Goal: Task Accomplishment & Management: Complete application form

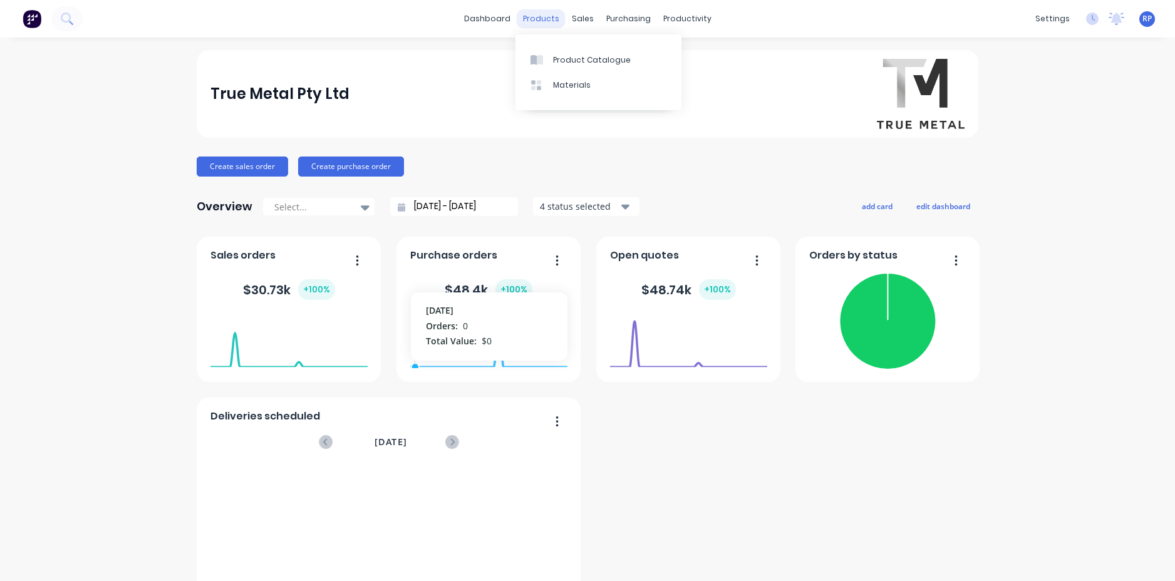
click at [529, 23] on div "products" at bounding box center [541, 18] width 49 height 19
click at [491, 24] on link "dashboard" at bounding box center [487, 18] width 59 height 19
click at [568, 21] on div "sales" at bounding box center [583, 18] width 34 height 19
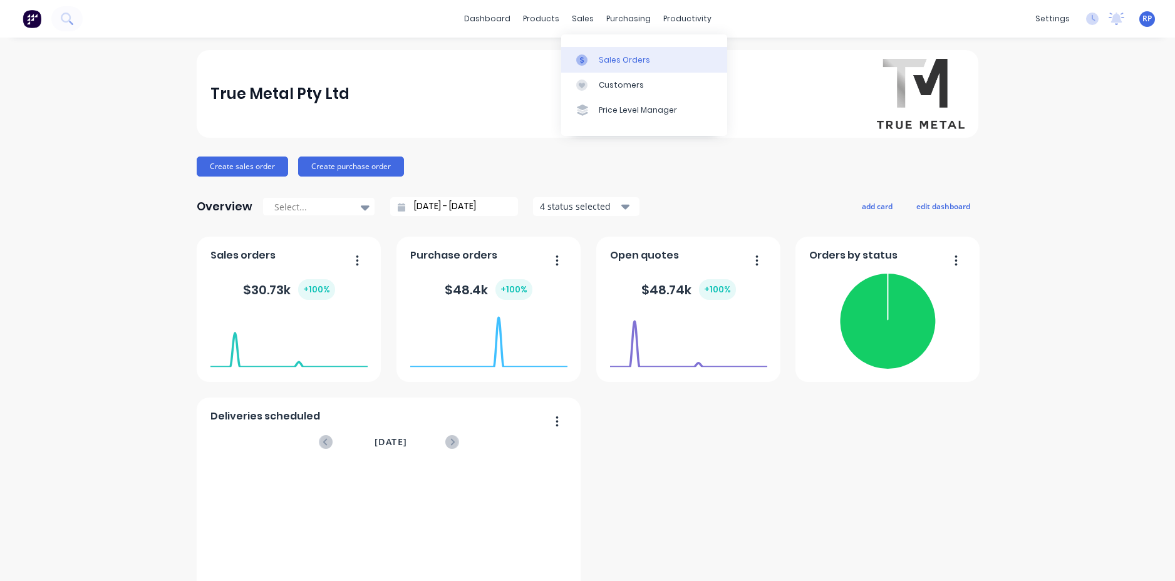
click at [618, 63] on div "Sales Orders" at bounding box center [624, 59] width 51 height 11
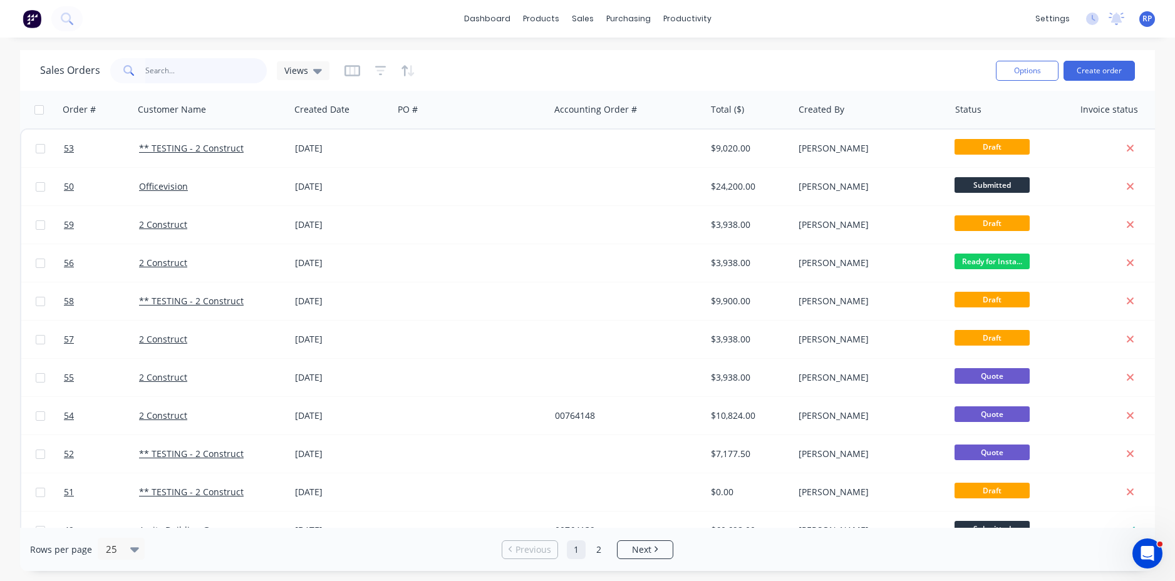
click at [210, 76] on input "text" at bounding box center [206, 70] width 122 height 25
click at [1095, 66] on button "Create order" at bounding box center [1098, 71] width 71 height 20
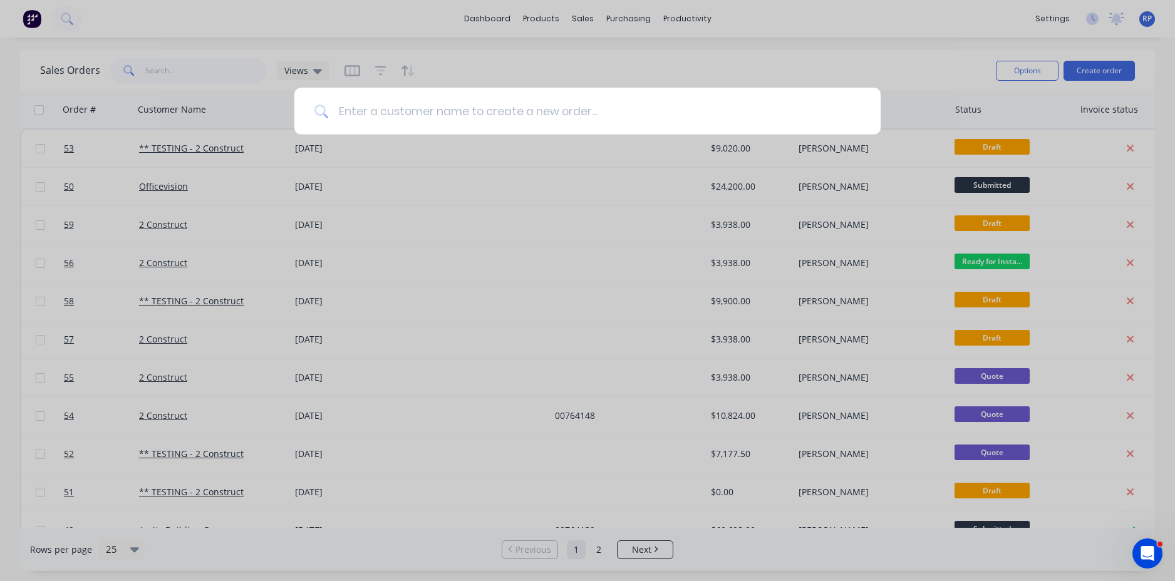
click at [411, 106] on input at bounding box center [594, 111] width 532 height 47
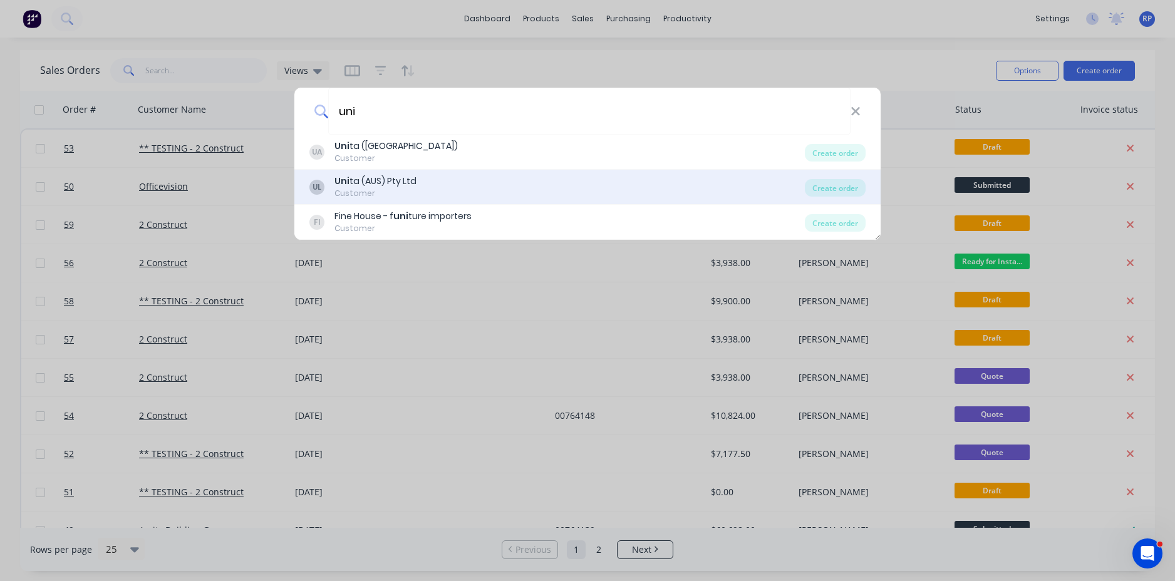
type input "uni"
click at [378, 182] on div "Uni ta (AUS) Pty Ltd" at bounding box center [375, 181] width 82 height 13
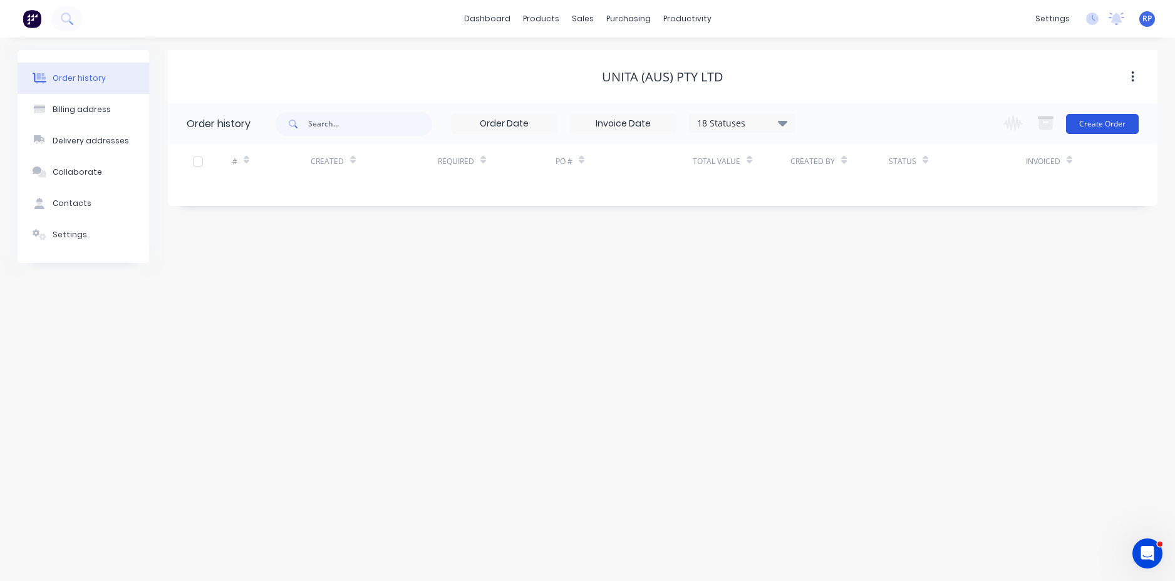
click at [1101, 122] on button "Create Order" at bounding box center [1102, 124] width 73 height 20
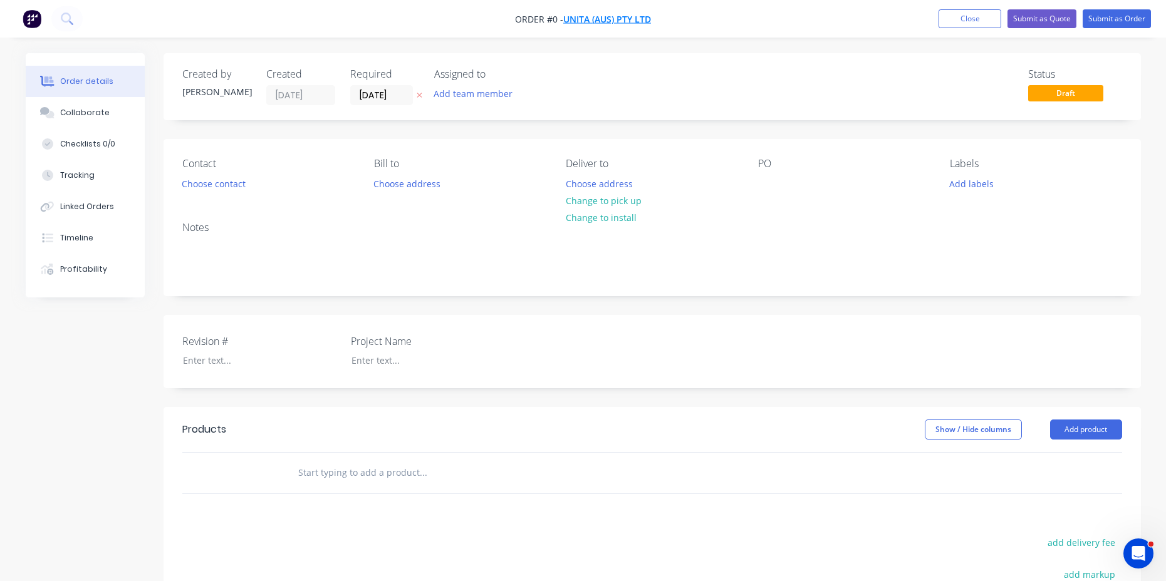
click at [577, 19] on span "Unita (AUS) Pty Ltd" at bounding box center [607, 19] width 88 height 12
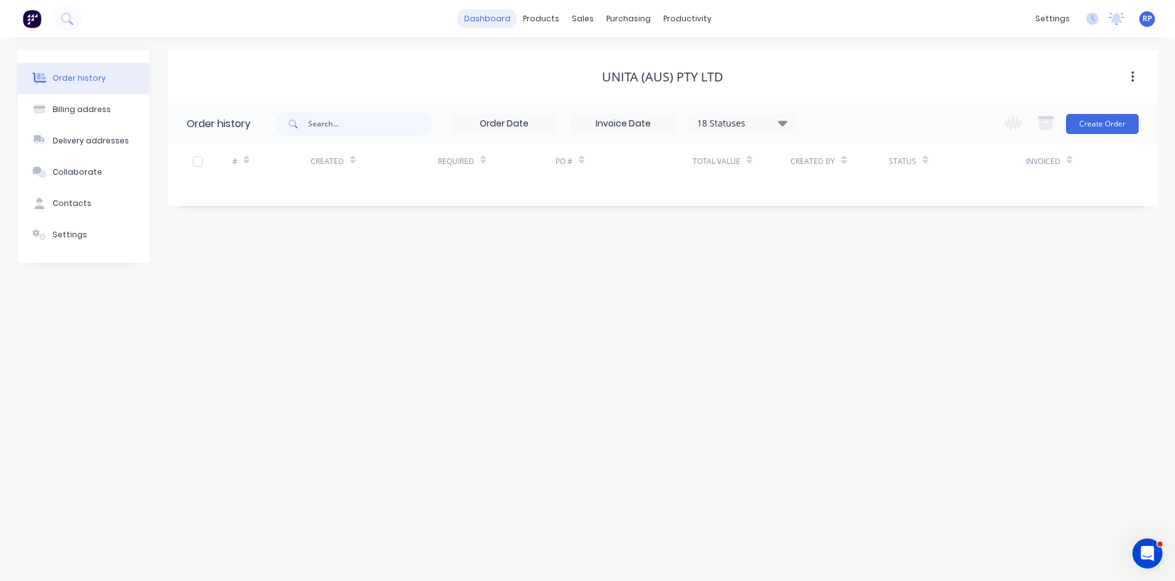
click at [490, 18] on link "dashboard" at bounding box center [487, 18] width 59 height 19
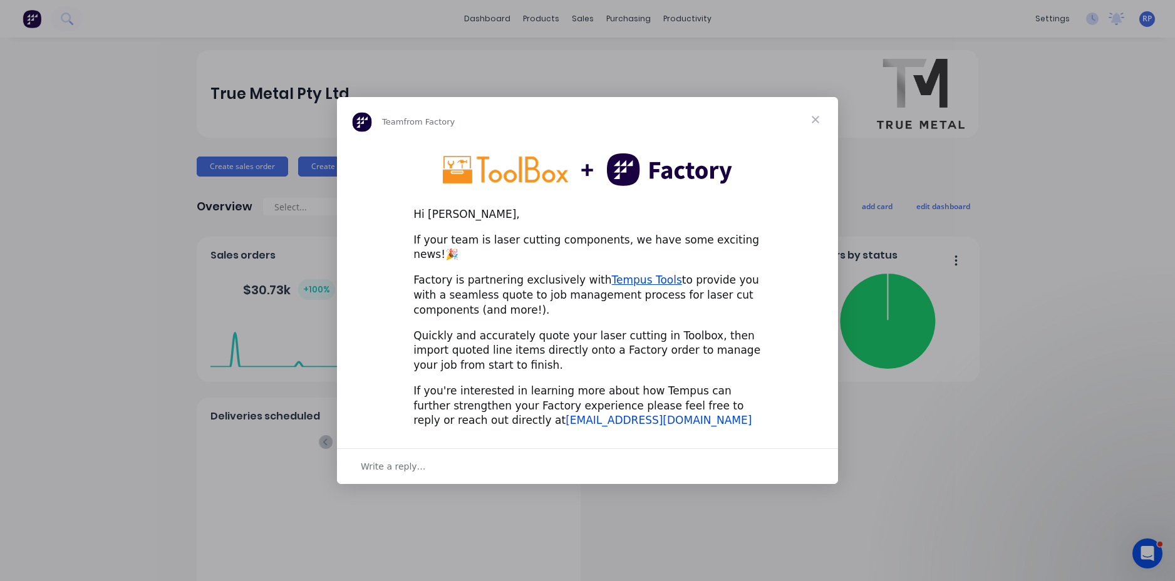
click at [566, 417] on link "hello@factory.app" at bounding box center [659, 420] width 186 height 13
click at [566, 416] on link "hello@factory.app" at bounding box center [659, 420] width 186 height 13
click at [814, 126] on span "Close" at bounding box center [815, 119] width 45 height 45
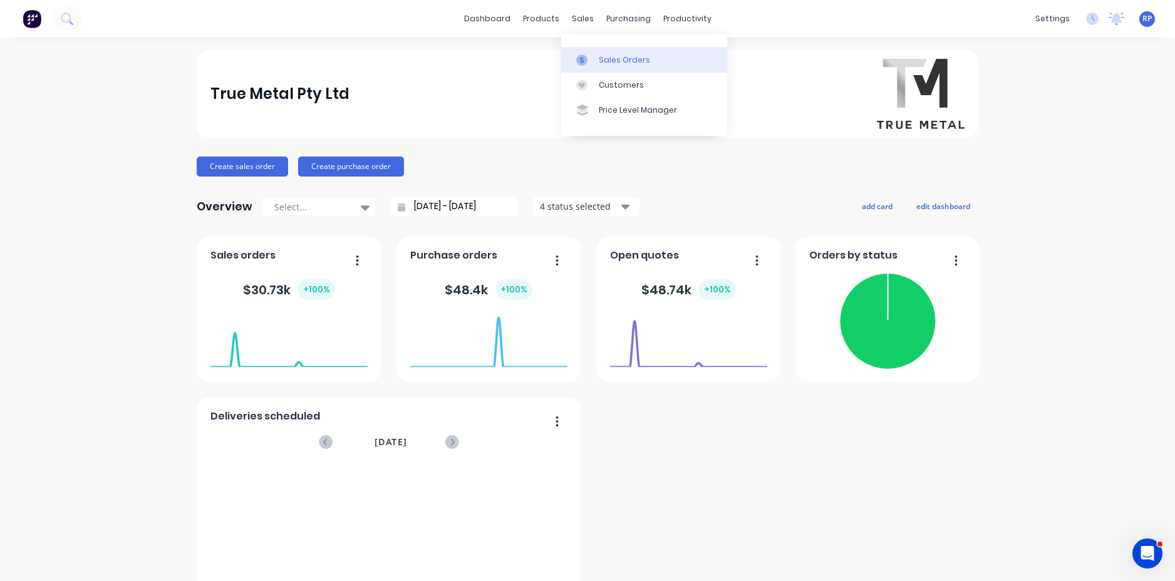
click at [580, 57] on icon at bounding box center [581, 59] width 11 height 11
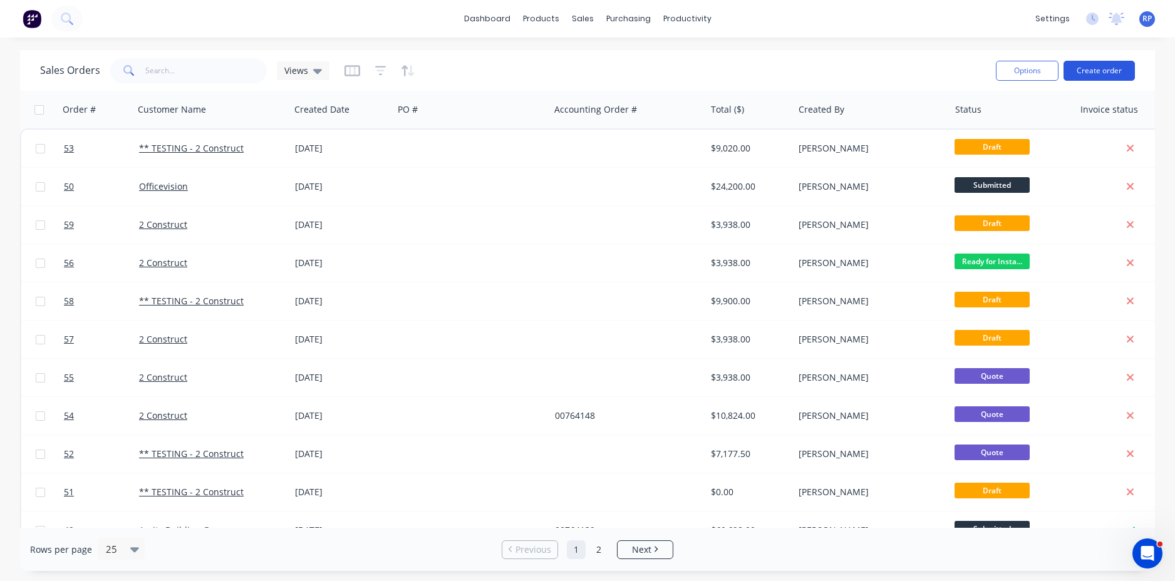
click at [1092, 73] on button "Create order" at bounding box center [1098, 71] width 71 height 20
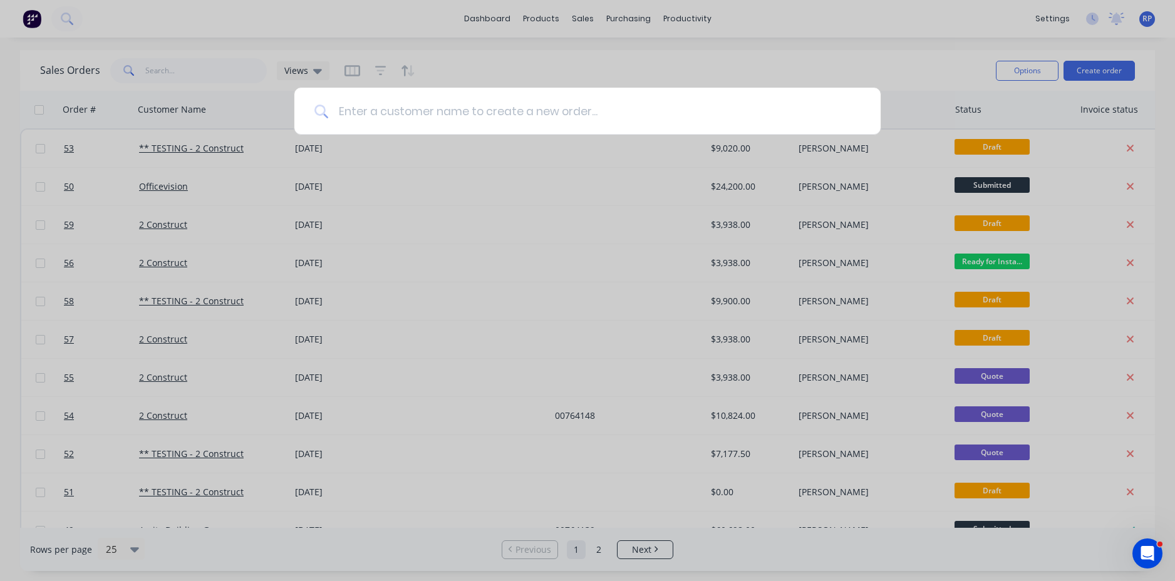
click at [382, 110] on input at bounding box center [594, 111] width 532 height 47
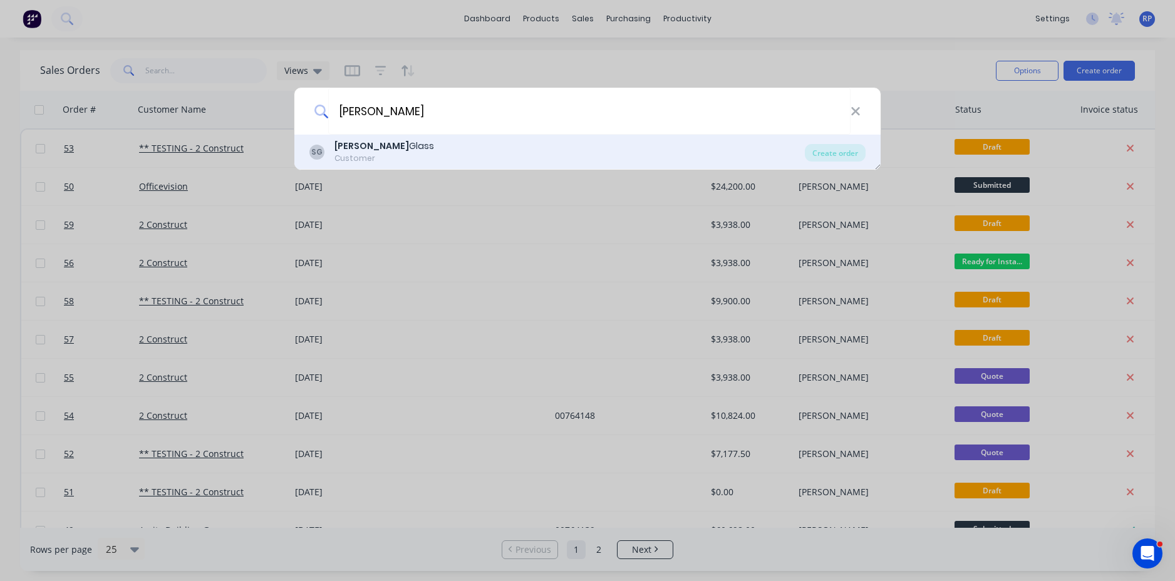
type input "[PERSON_NAME]"
click at [392, 147] on div "[PERSON_NAME] Glass" at bounding box center [384, 146] width 100 height 13
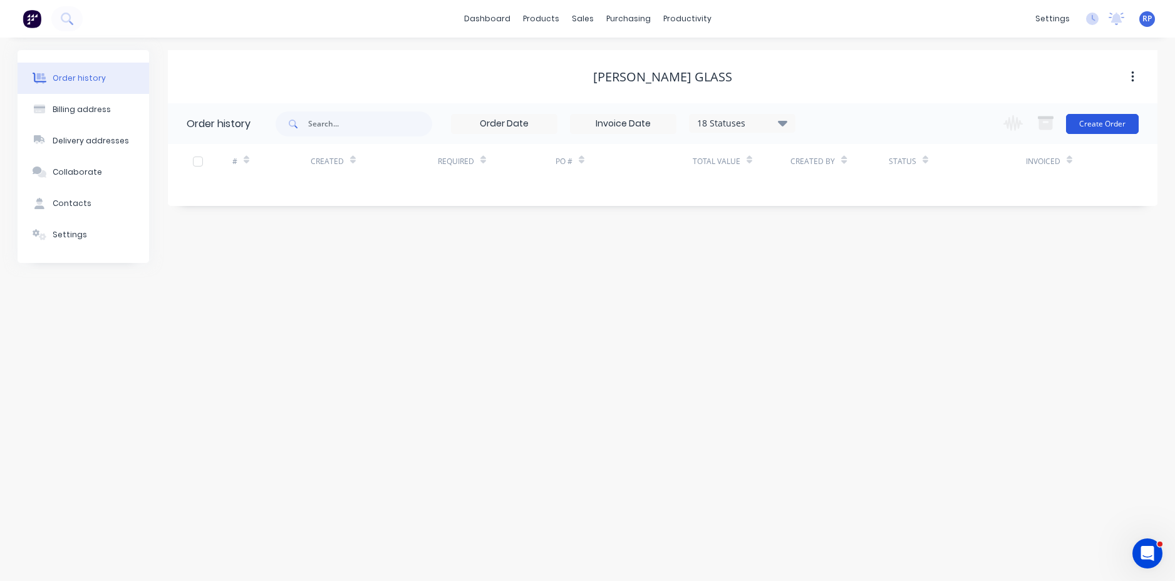
click at [1095, 122] on button "Create Order" at bounding box center [1102, 124] width 73 height 20
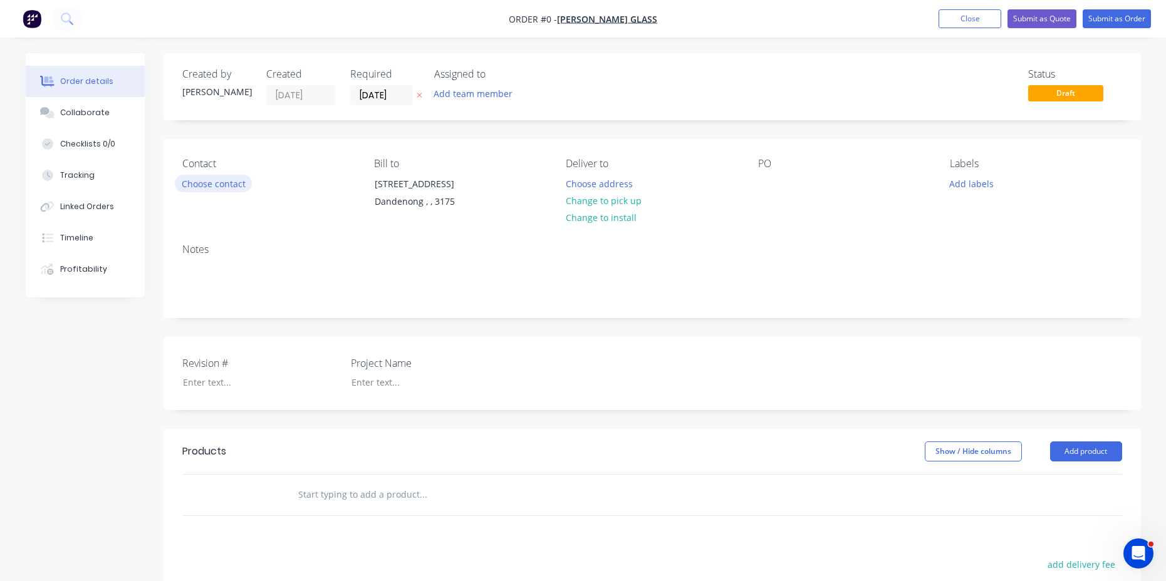
click at [209, 187] on button "Choose contact" at bounding box center [213, 183] width 77 height 17
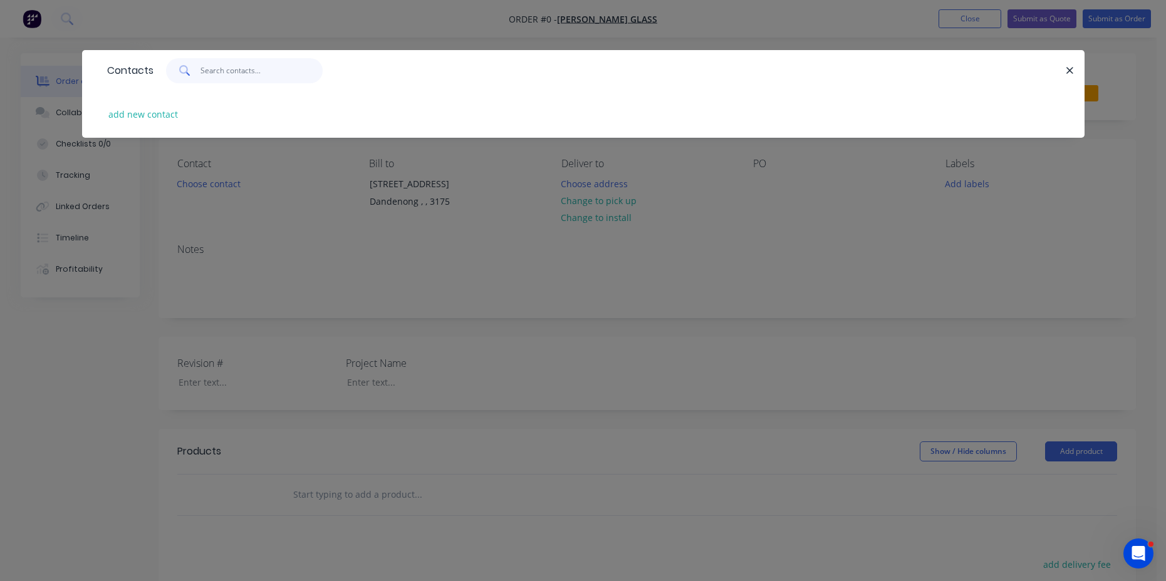
click at [226, 68] on input "text" at bounding box center [261, 70] width 122 height 25
type input "[PERSON_NAME]"
click at [155, 118] on button "add new contact" at bounding box center [143, 114] width 83 height 17
select select "AU"
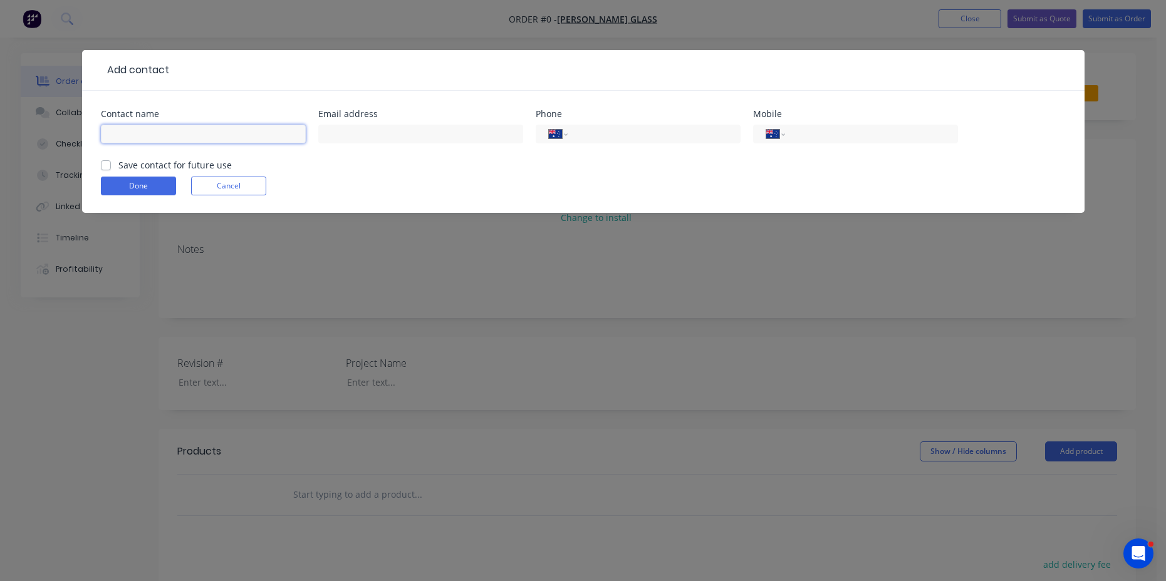
click at [232, 135] on input "text" at bounding box center [203, 134] width 205 height 19
type input "[PERSON_NAME]"
click at [352, 126] on input "text" at bounding box center [420, 134] width 205 height 19
type input "[PERSON_NAME]..[DOMAIN_NAME]"
click at [601, 135] on input "tel" at bounding box center [651, 134] width 150 height 14
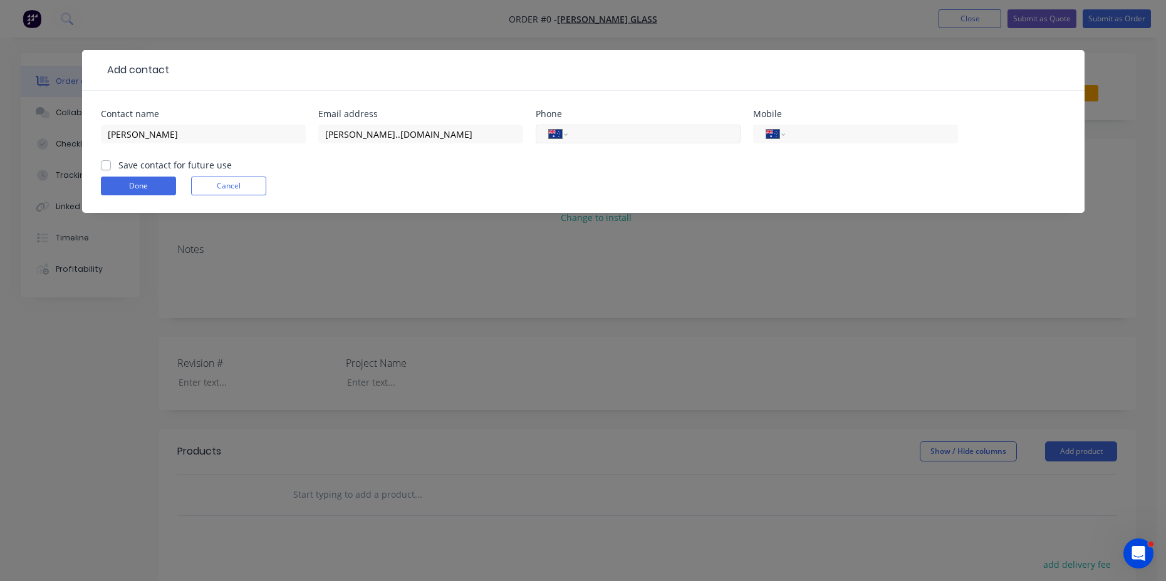
paste input "[PHONE_NUMBER]"
type input "[PHONE_NUMBER]"
click at [680, 168] on form "Contact name [PERSON_NAME] address [PERSON_NAME]..[DOMAIN_NAME] Phone Internati…" at bounding box center [583, 161] width 965 height 103
click at [118, 167] on label "Save contact for future use" at bounding box center [174, 164] width 113 height 13
click at [107, 167] on input "Save contact for future use" at bounding box center [106, 164] width 10 height 12
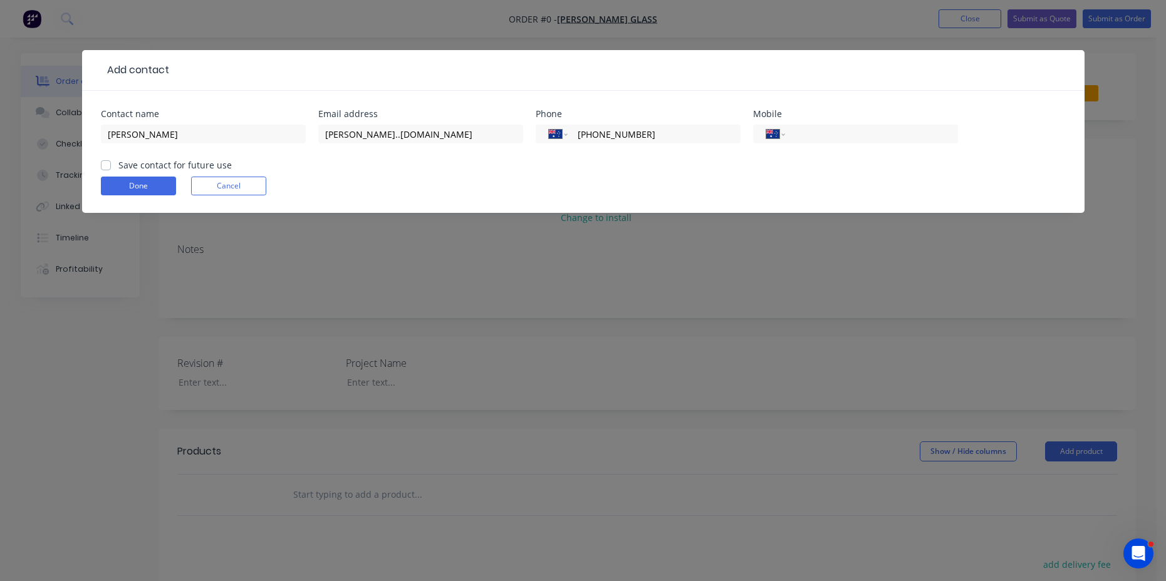
checkbox input "true"
click at [142, 182] on button "Done" at bounding box center [138, 186] width 75 height 19
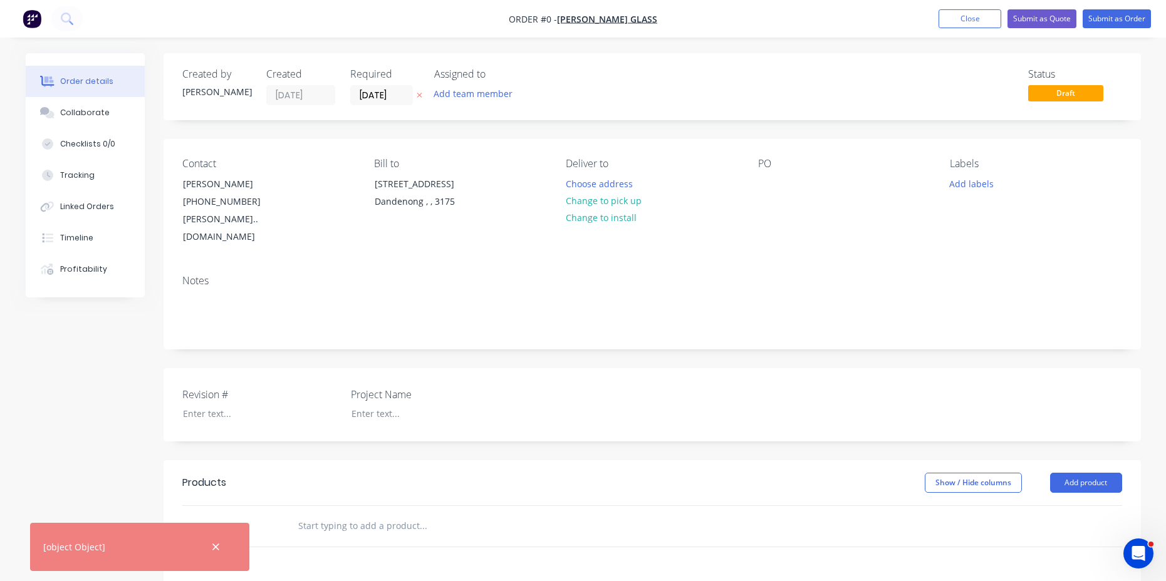
click at [785, 171] on div "PO" at bounding box center [844, 202] width 172 height 88
click at [793, 166] on div "PO" at bounding box center [844, 164] width 172 height 12
click at [770, 182] on div at bounding box center [768, 184] width 20 height 18
click at [758, 185] on div at bounding box center [768, 184] width 20 height 18
click at [795, 259] on div "Creating draft order... Loading... Order details Collaborate Checklists 0/0 Tra…" at bounding box center [583, 460] width 1140 height 814
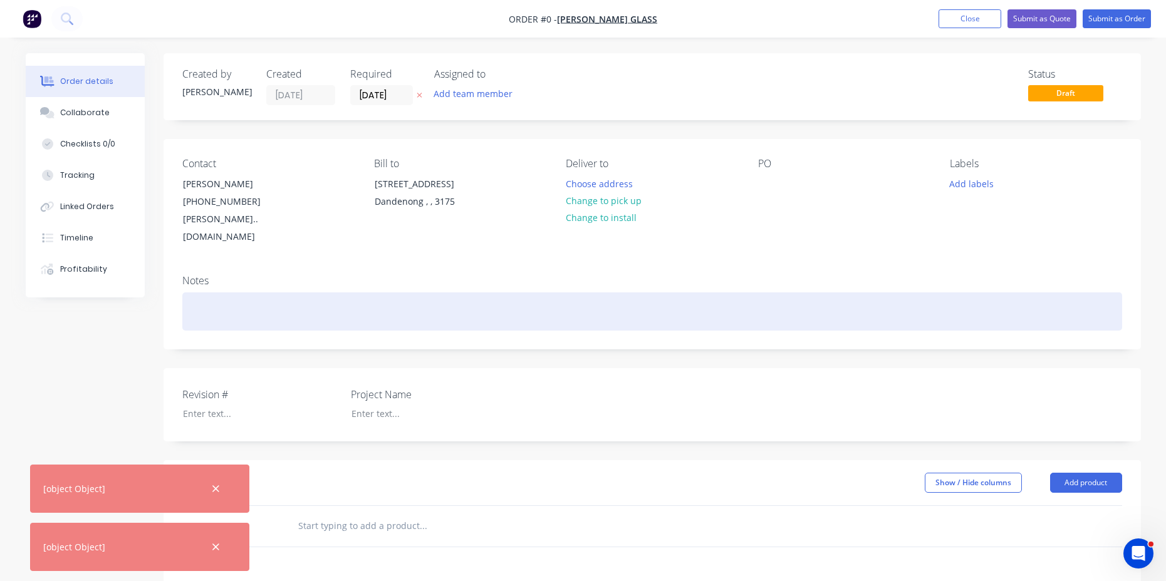
click at [319, 292] on div at bounding box center [651, 311] width 939 height 38
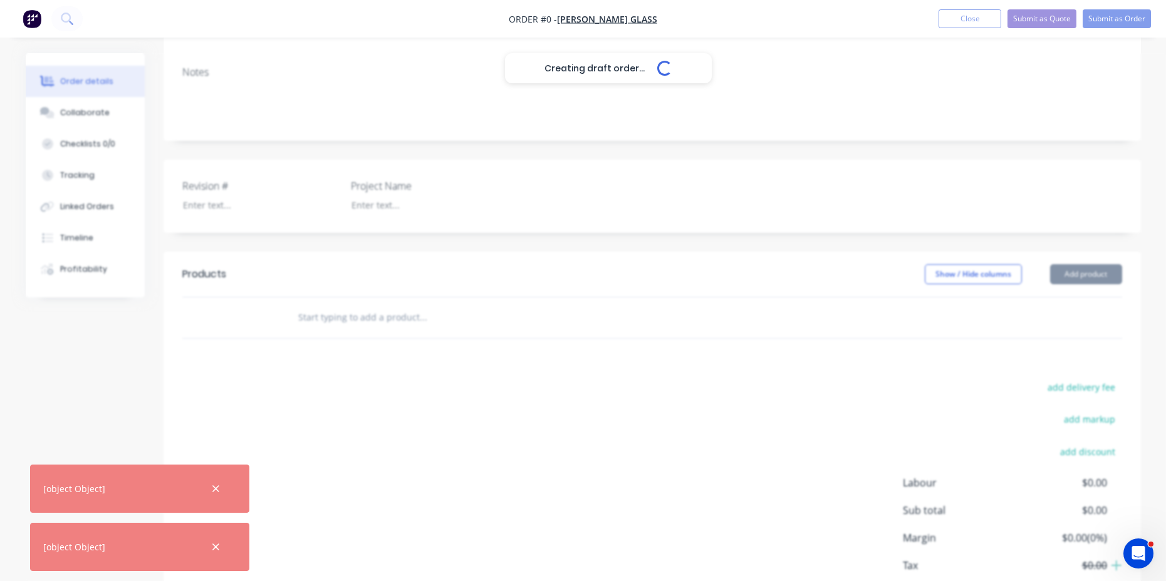
click at [379, 178] on label "Project Name" at bounding box center [429, 185] width 157 height 15
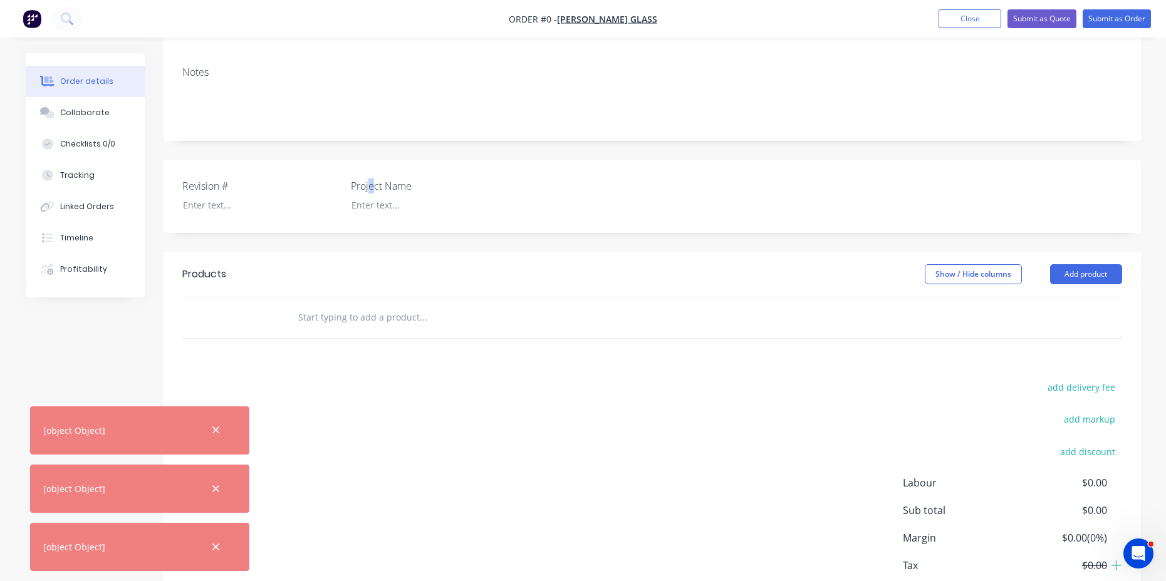
click at [372, 178] on label "Project Name" at bounding box center [429, 185] width 157 height 15
click at [425, 178] on label "Project Name" at bounding box center [429, 185] width 157 height 15
click at [383, 196] on div at bounding box center [419, 205] width 157 height 18
click at [217, 189] on div "Order details Collaborate Checklists 0/0 Tracking Linked Orders Timeline Profit…" at bounding box center [583, 252] width 1140 height 814
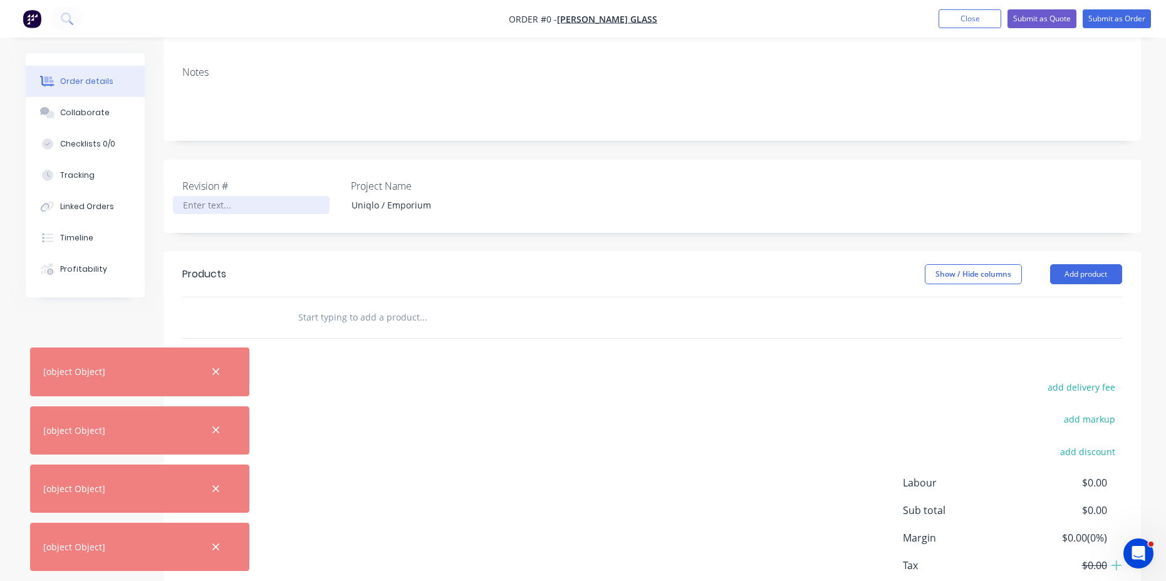
click at [239, 196] on div at bounding box center [251, 205] width 157 height 18
click at [214, 371] on icon "button" at bounding box center [215, 371] width 7 height 7
click at [215, 427] on icon "button" at bounding box center [216, 430] width 8 height 11
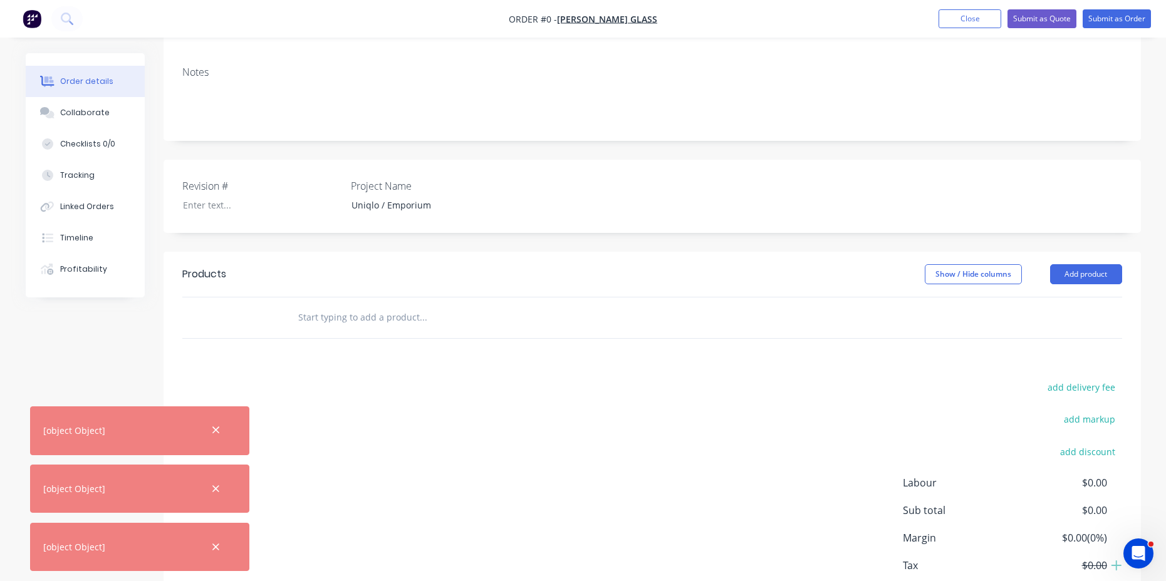
click at [213, 428] on icon "button" at bounding box center [216, 430] width 8 height 11
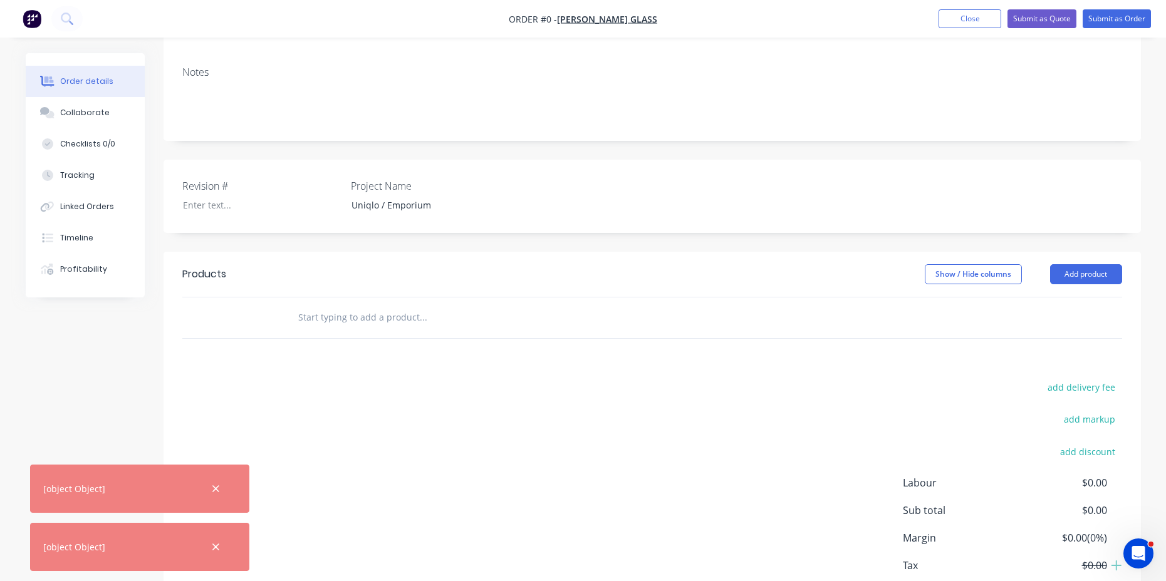
click at [215, 488] on icon "button" at bounding box center [216, 489] width 8 height 11
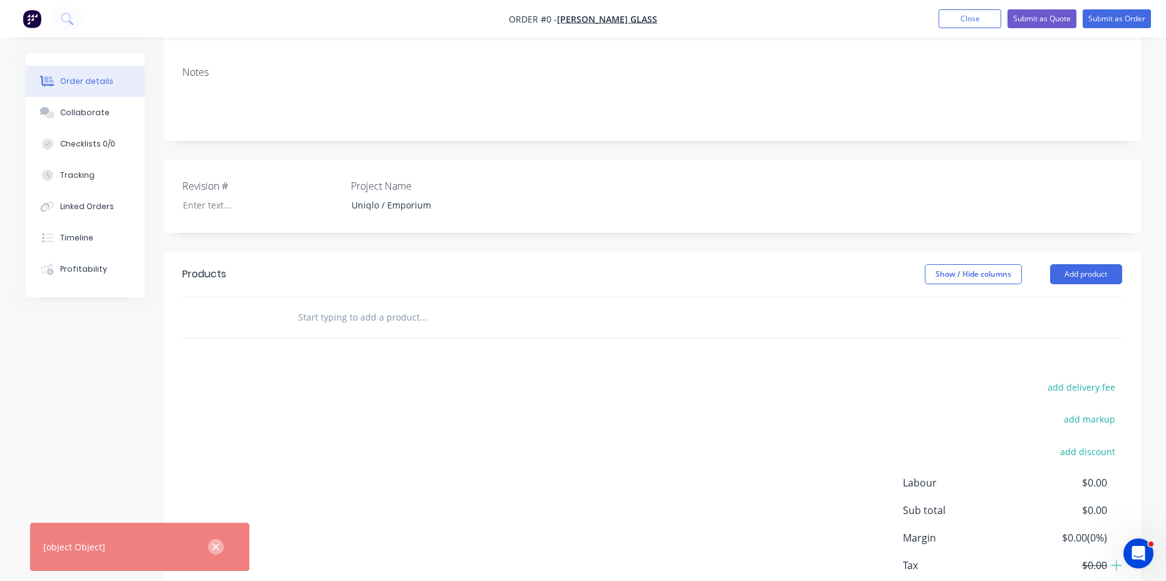
click at [214, 546] on icon "button" at bounding box center [215, 547] width 7 height 7
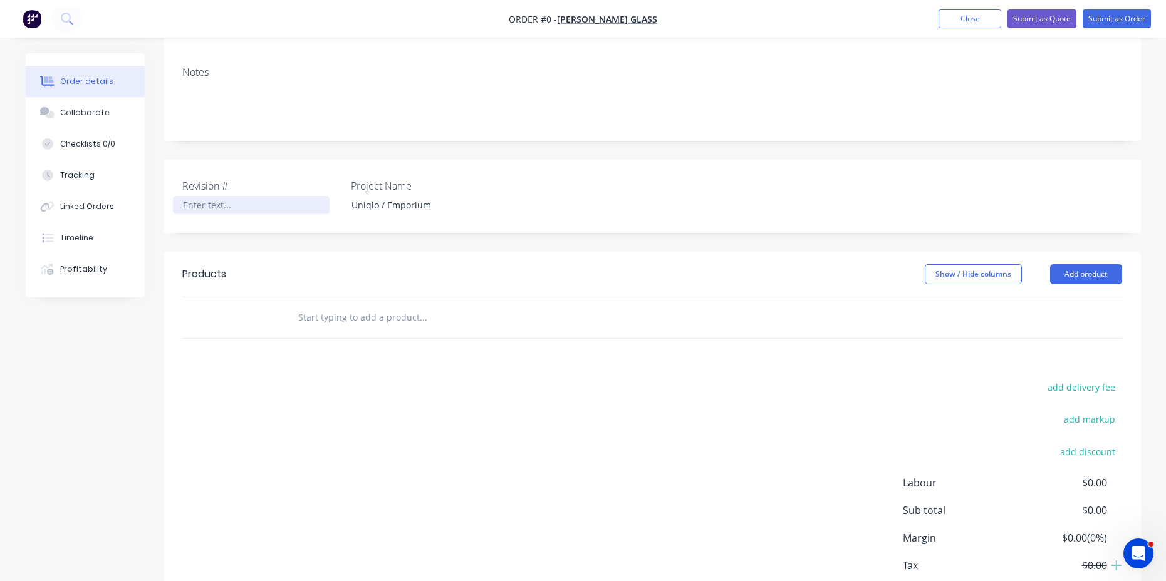
click at [215, 196] on div at bounding box center [251, 205] width 157 height 18
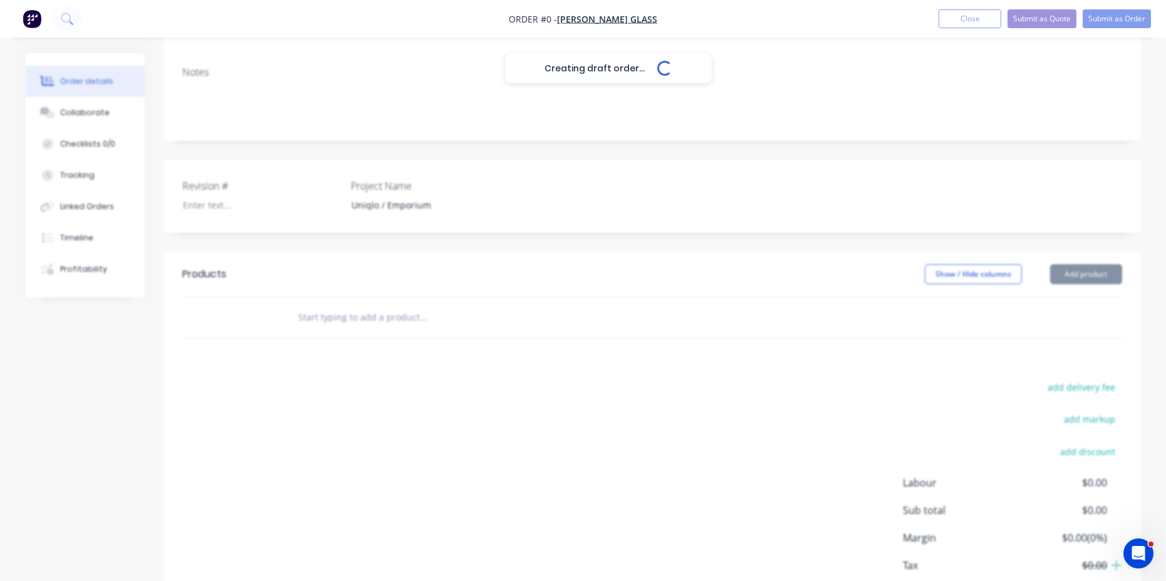
click at [321, 305] on input "text" at bounding box center [422, 317] width 251 height 25
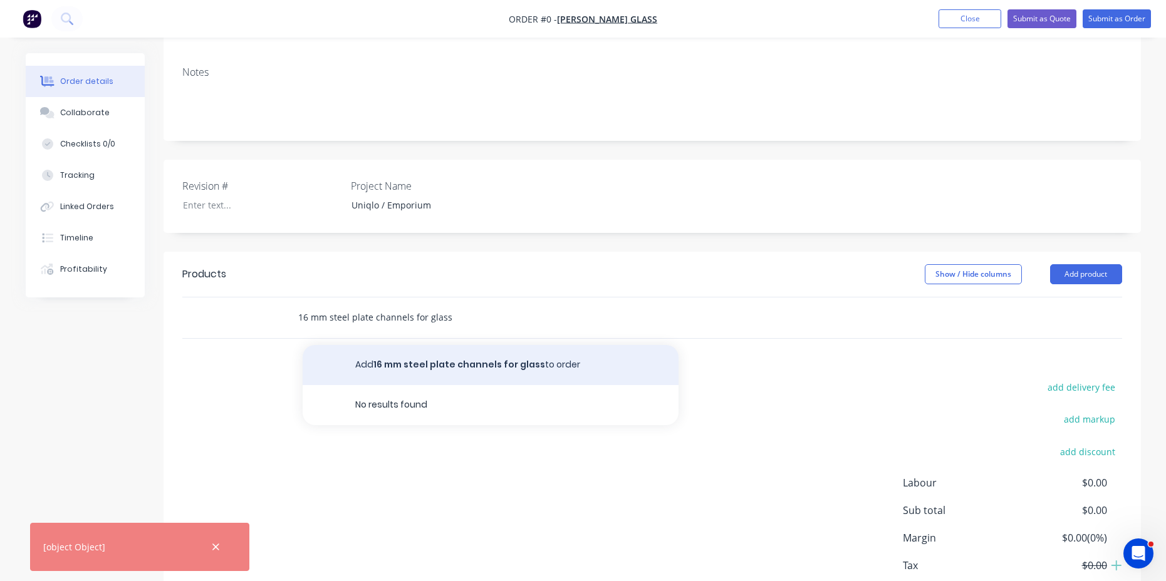
type input "16 mm steel plate channels for glass"
click at [411, 347] on button "Add 16 mm steel plate channels for glass to order" at bounding box center [491, 365] width 376 height 40
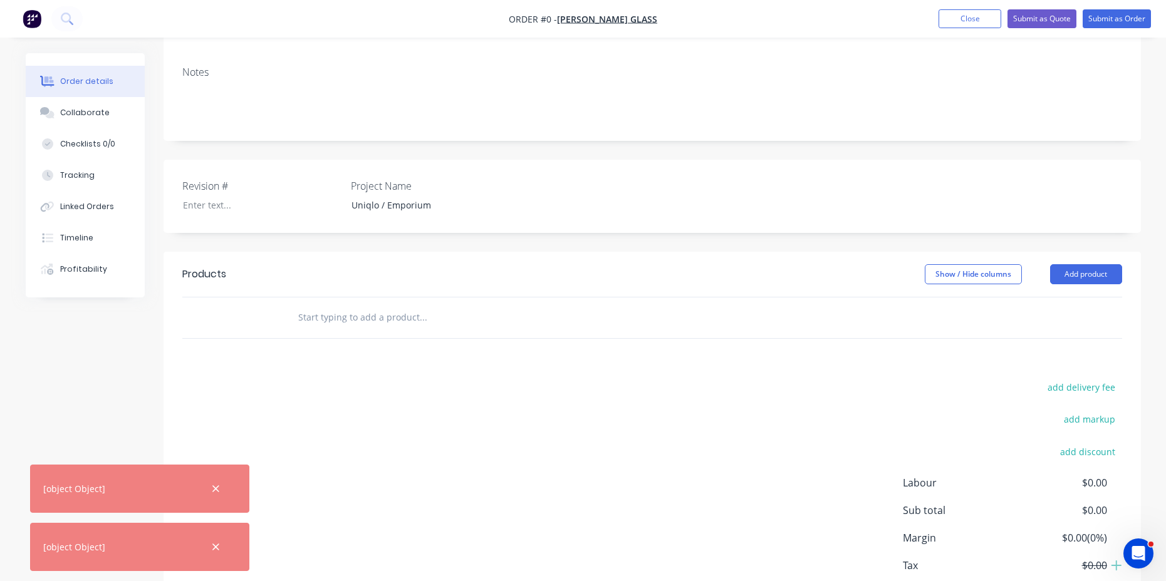
click at [406, 305] on input "text" at bounding box center [422, 317] width 251 height 25
click at [482, 305] on input "16 mm plate channels for glass" at bounding box center [422, 317] width 251 height 25
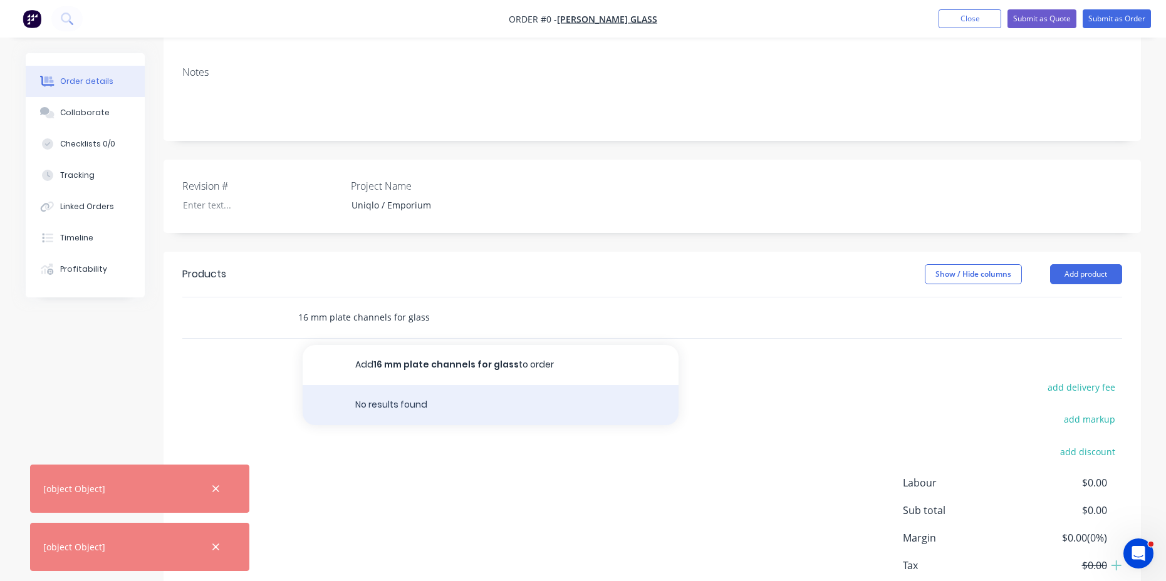
type input "16 mm plate channels for glass"
click at [408, 389] on div "No results found" at bounding box center [491, 405] width 376 height 40
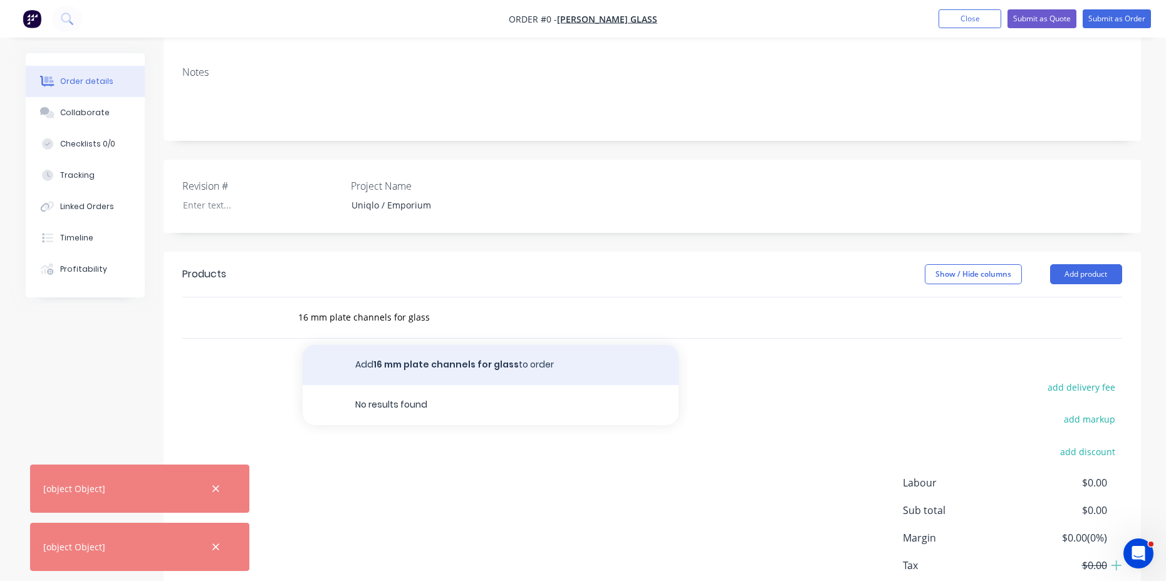
click at [472, 347] on button "Add 16 mm plate channels for glass to order" at bounding box center [491, 365] width 376 height 40
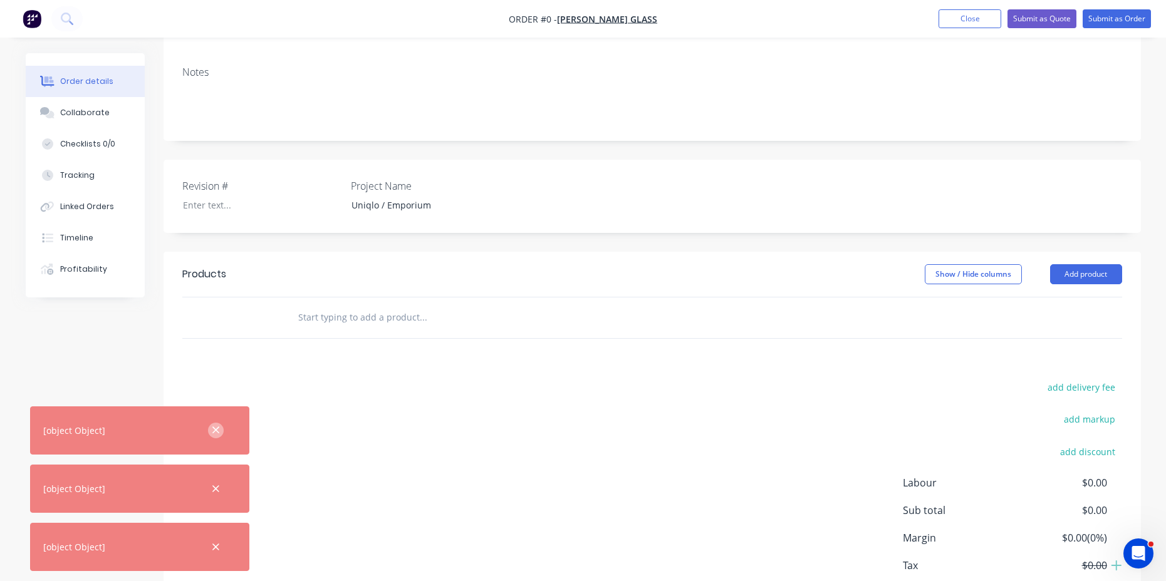
click at [217, 429] on icon "button" at bounding box center [215, 430] width 7 height 7
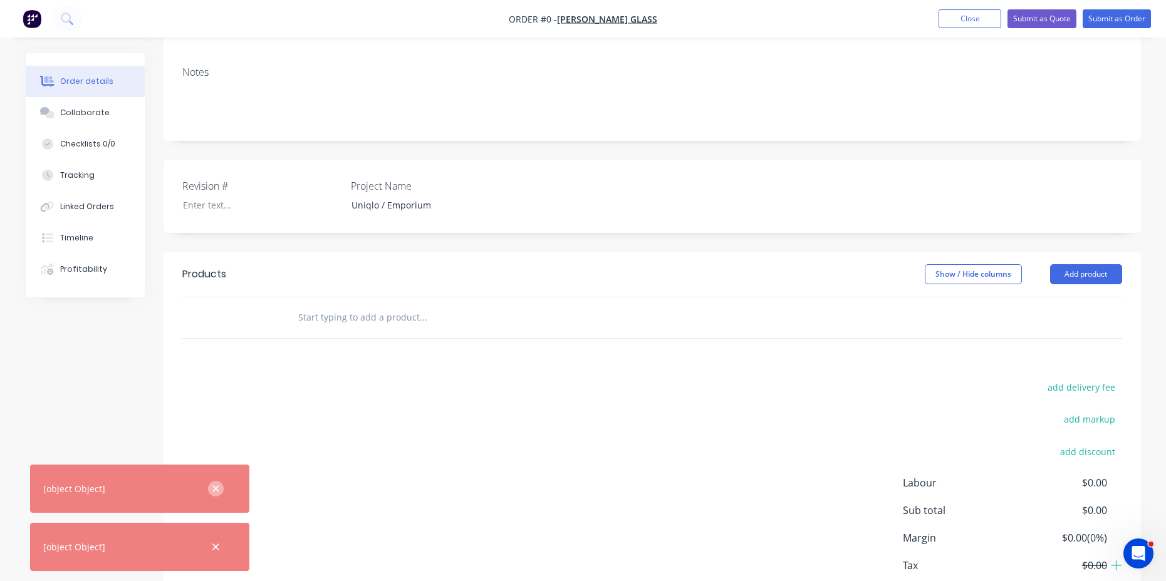
click at [215, 493] on icon "button" at bounding box center [216, 489] width 8 height 11
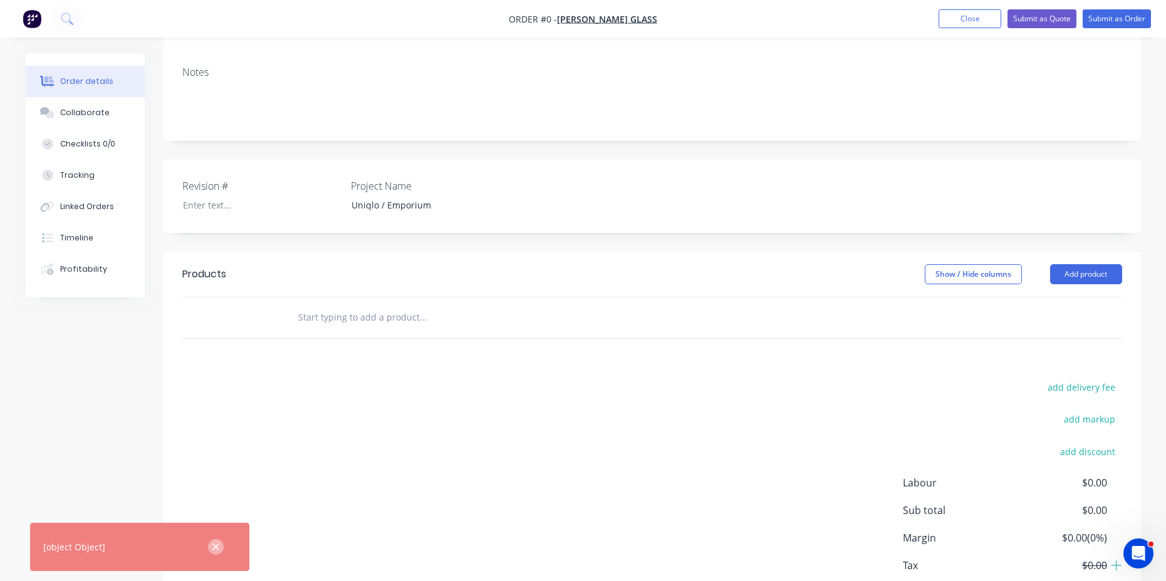
click at [215, 549] on icon "button" at bounding box center [215, 547] width 7 height 7
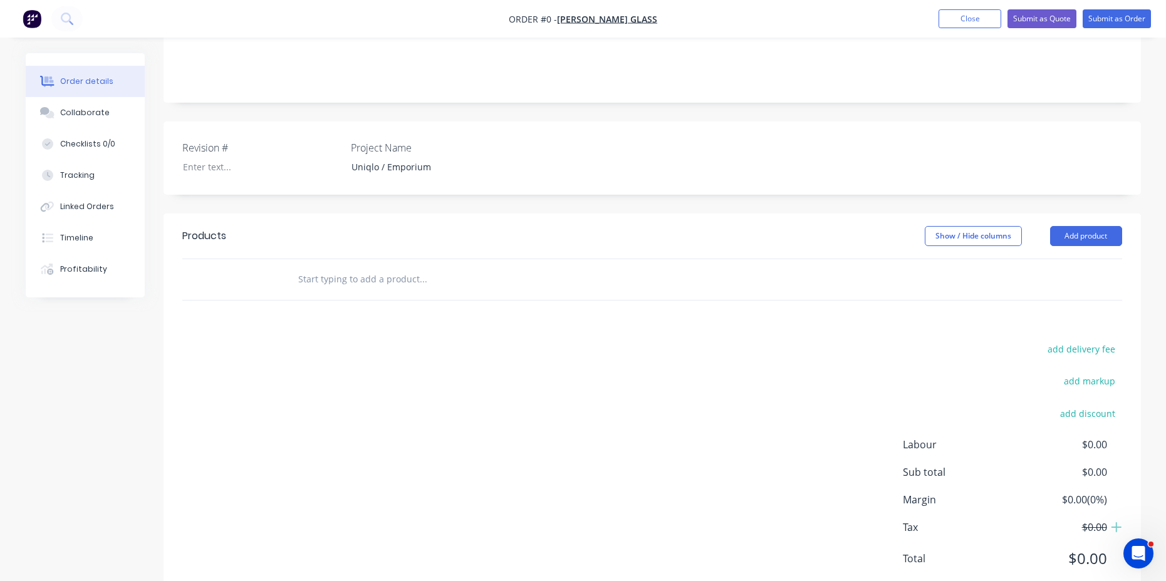
scroll to position [268, 0]
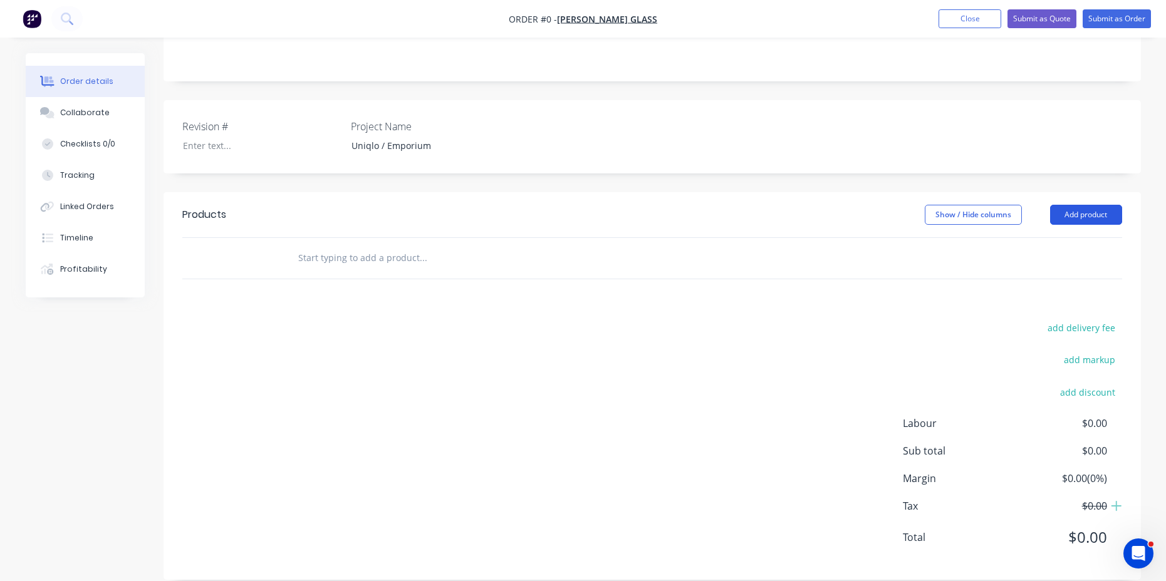
click at [1092, 205] on button "Add product" at bounding box center [1086, 215] width 72 height 20
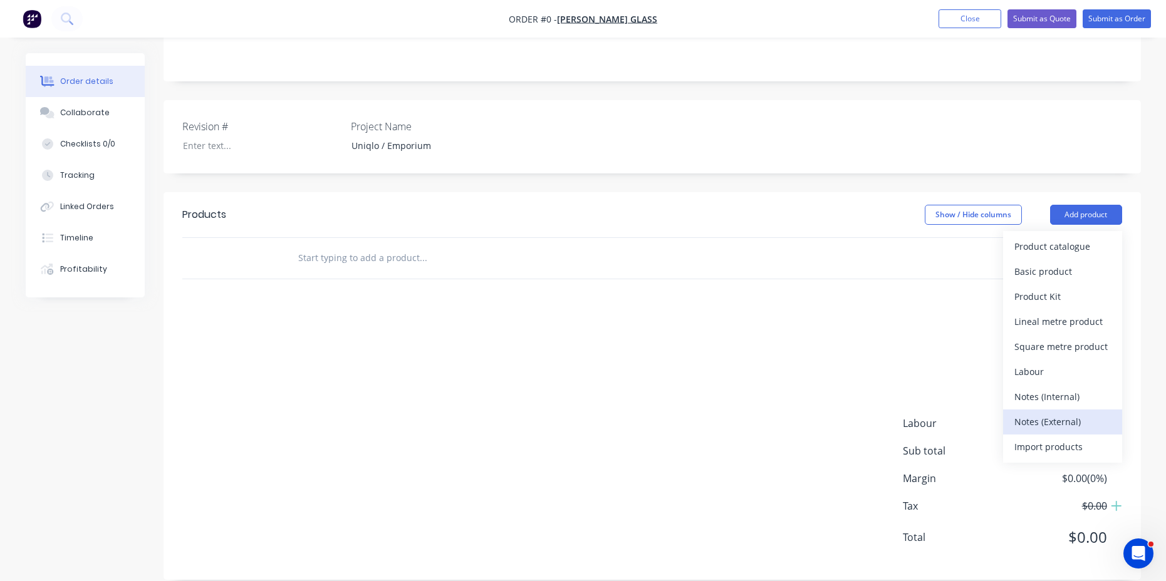
click at [1030, 413] on div "Notes (External)" at bounding box center [1062, 422] width 96 height 18
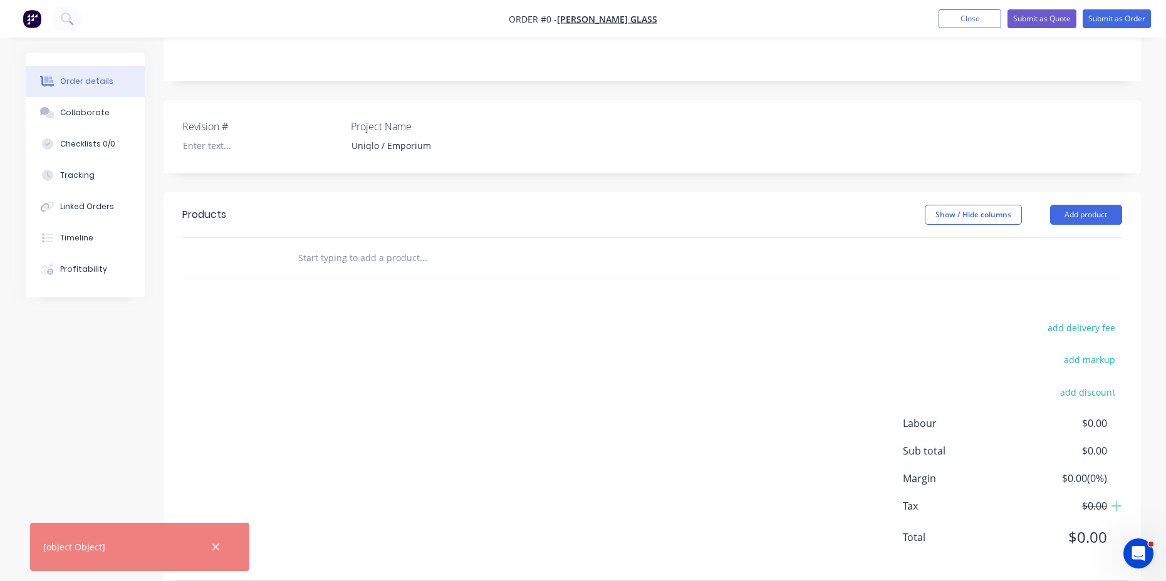
click at [388, 246] on input "text" at bounding box center [422, 258] width 251 height 25
click at [1085, 205] on button "Add product" at bounding box center [1086, 215] width 72 height 20
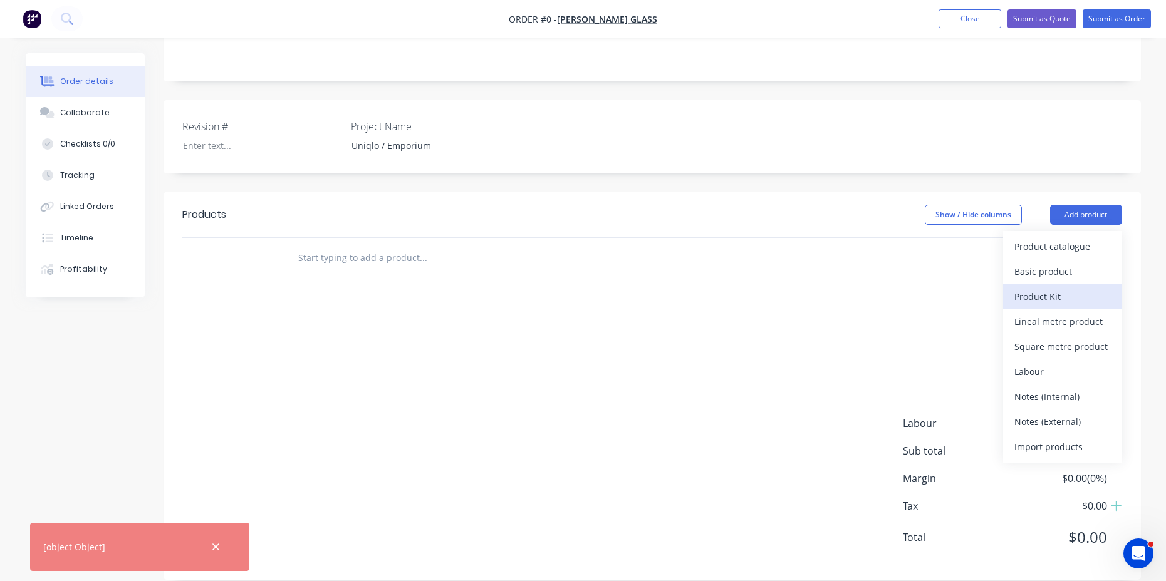
click at [1029, 287] on div "Product Kit" at bounding box center [1062, 296] width 96 height 18
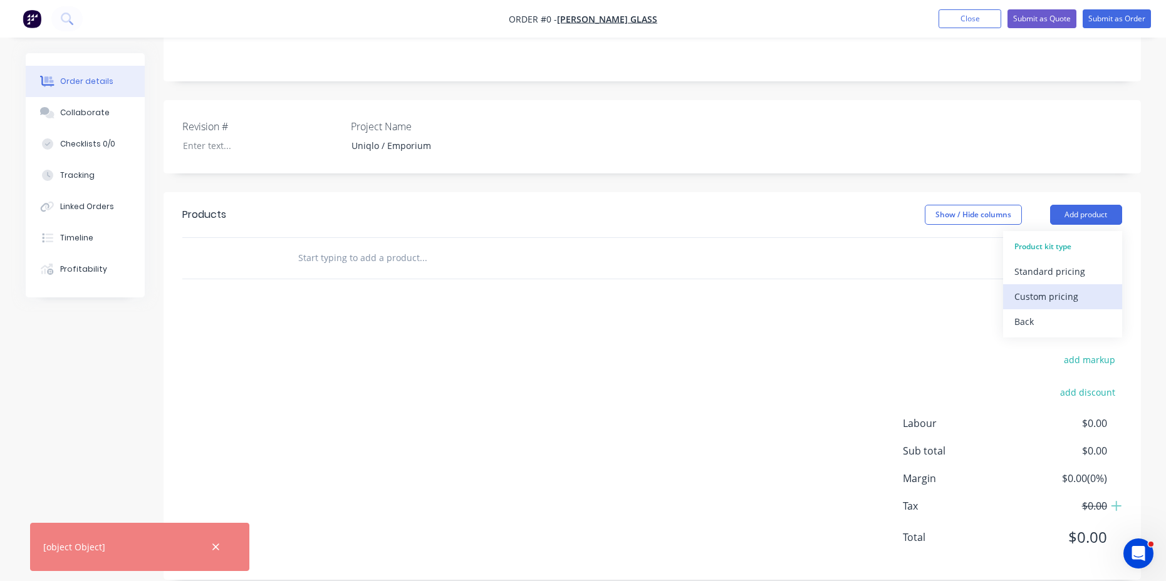
click at [1053, 287] on div "Custom pricing" at bounding box center [1062, 296] width 96 height 18
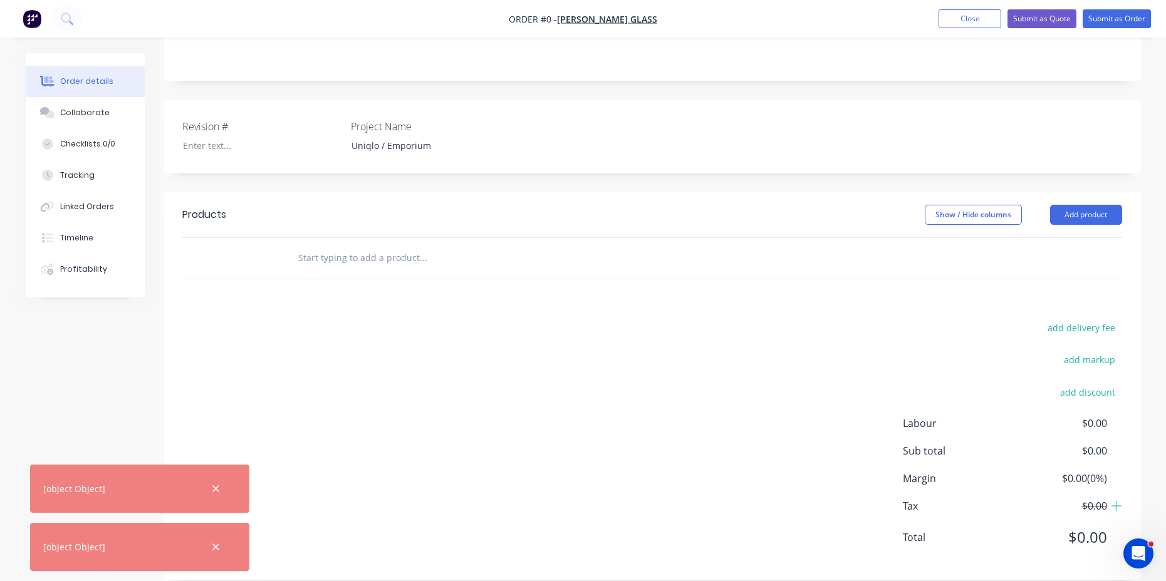
click at [532, 246] on input "text" at bounding box center [422, 258] width 251 height 25
type input "16 mm plate channels for glass"
click at [1082, 205] on button "Add product" at bounding box center [1086, 215] width 72 height 20
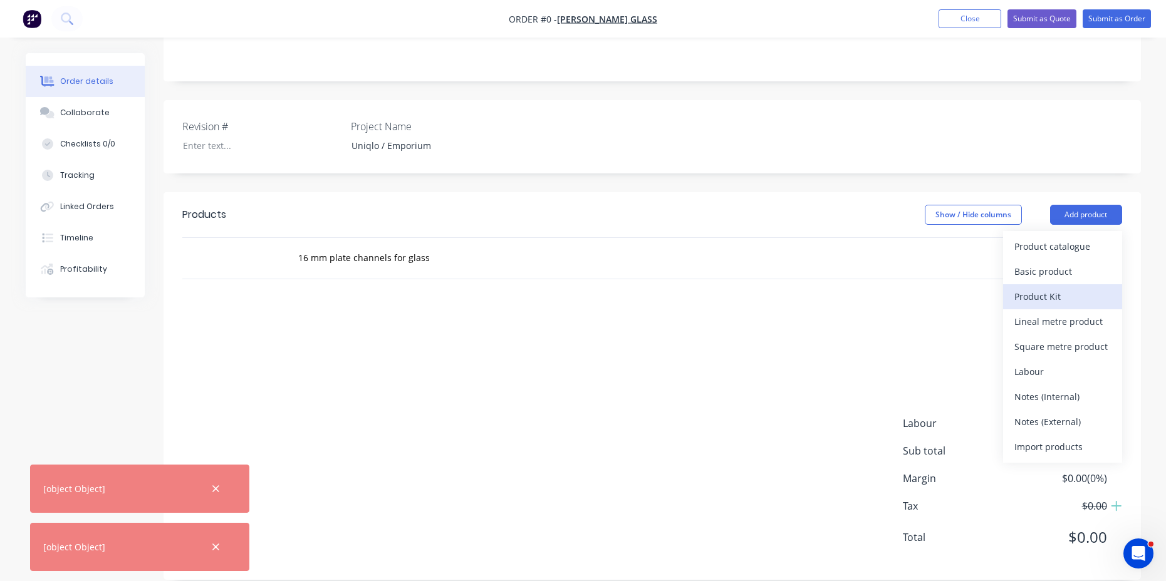
click at [1045, 287] on div "Product Kit" at bounding box center [1062, 296] width 96 height 18
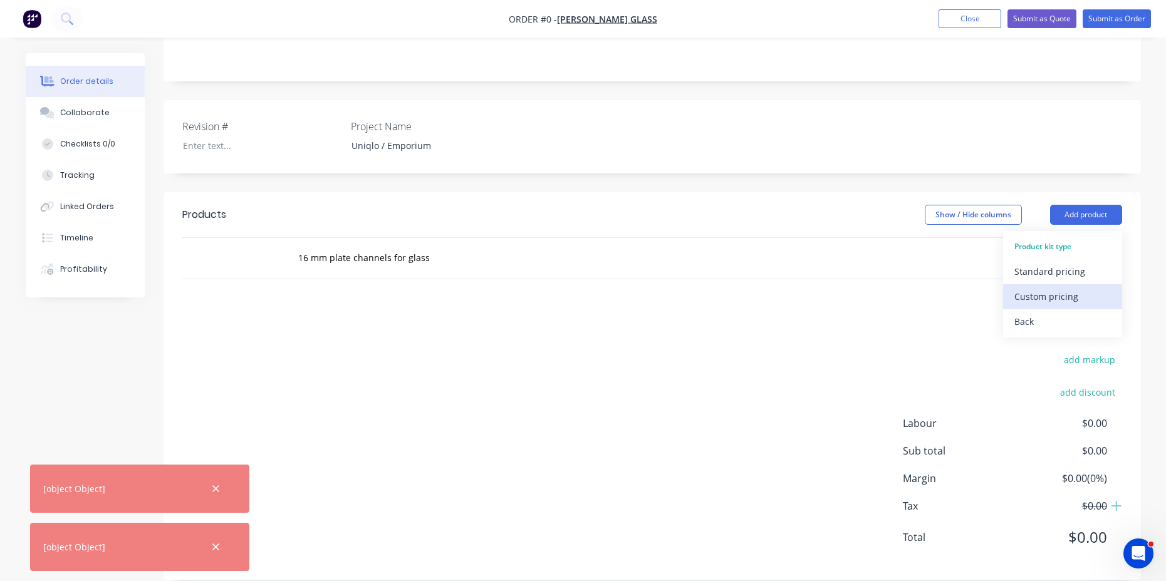
click at [1028, 287] on div "Custom pricing" at bounding box center [1062, 296] width 96 height 18
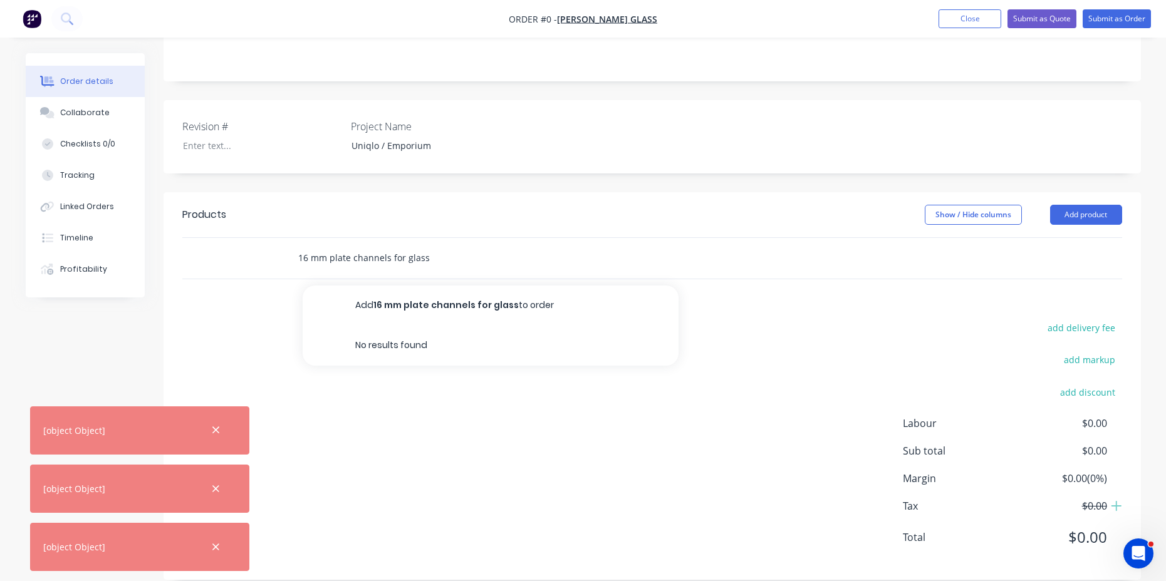
click at [470, 246] on input "16 mm plate channels for glass" at bounding box center [422, 258] width 251 height 25
click at [555, 246] on div "16 mm plate channels for glass Add 16 mm plate channels for glass to order No r…" at bounding box center [475, 258] width 376 height 25
click at [758, 323] on div "add delivery fee add markup add discount Labour $0.00 Sub total $0.00 Margin $0…" at bounding box center [651, 440] width 939 height 242
click at [952, 238] on div "16 mm plate channels for glass" at bounding box center [651, 258] width 939 height 41
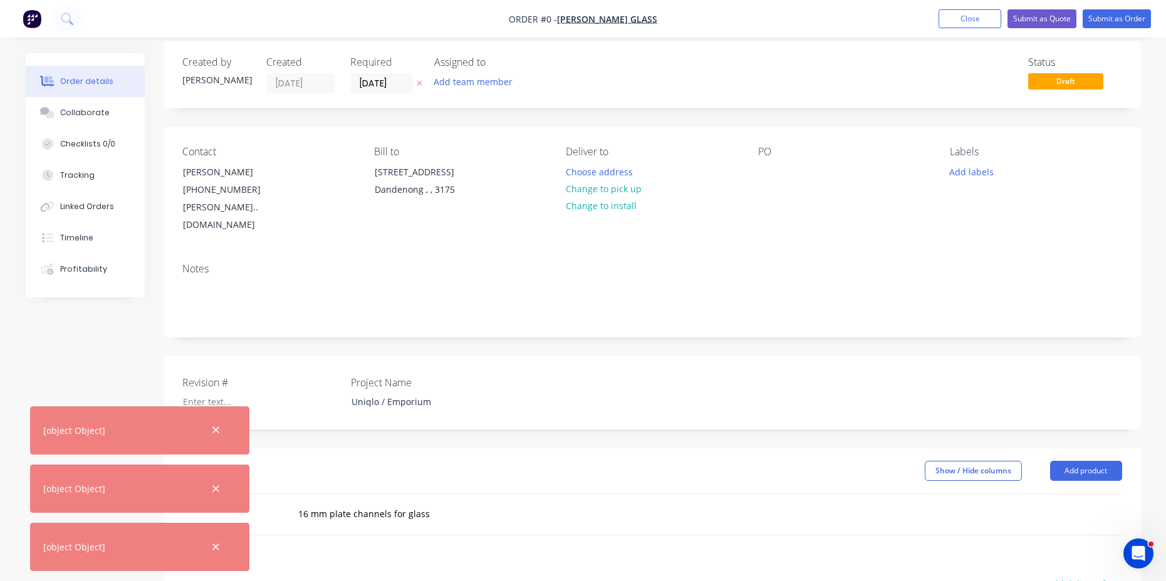
scroll to position [0, 0]
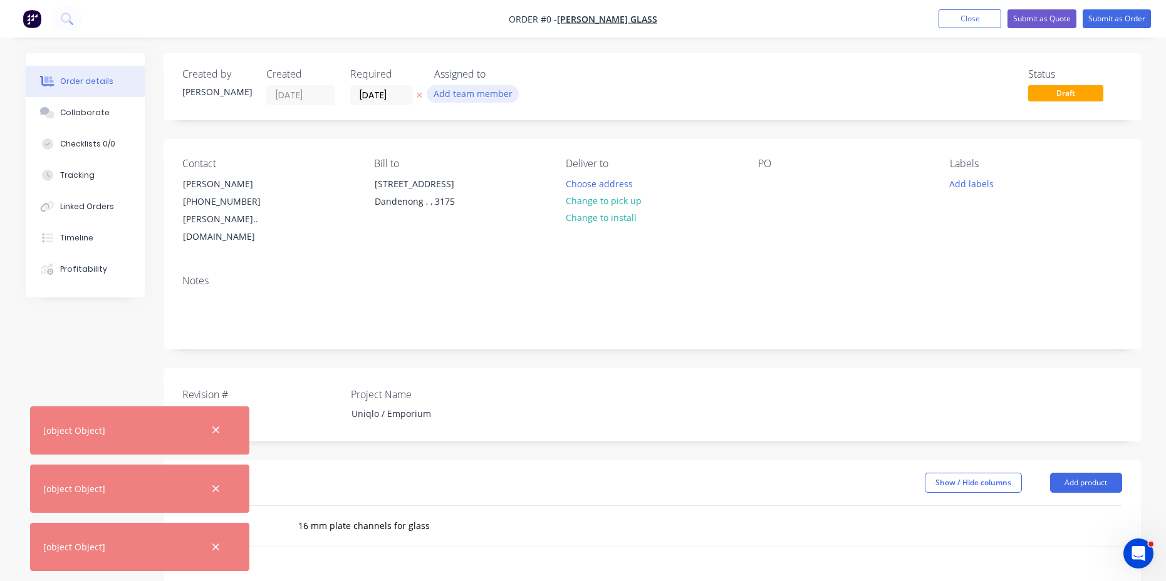
click at [480, 98] on button "Add team member" at bounding box center [473, 93] width 92 height 17
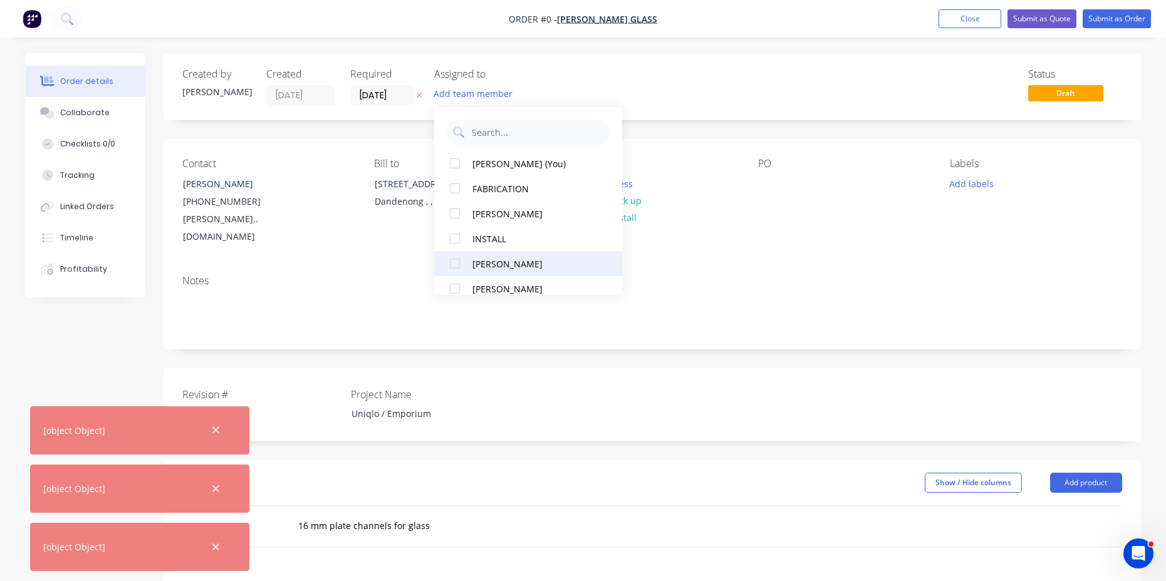
click at [466, 264] on div at bounding box center [454, 263] width 25 height 25
click at [648, 80] on div "Status Draft" at bounding box center [840, 86] width 562 height 37
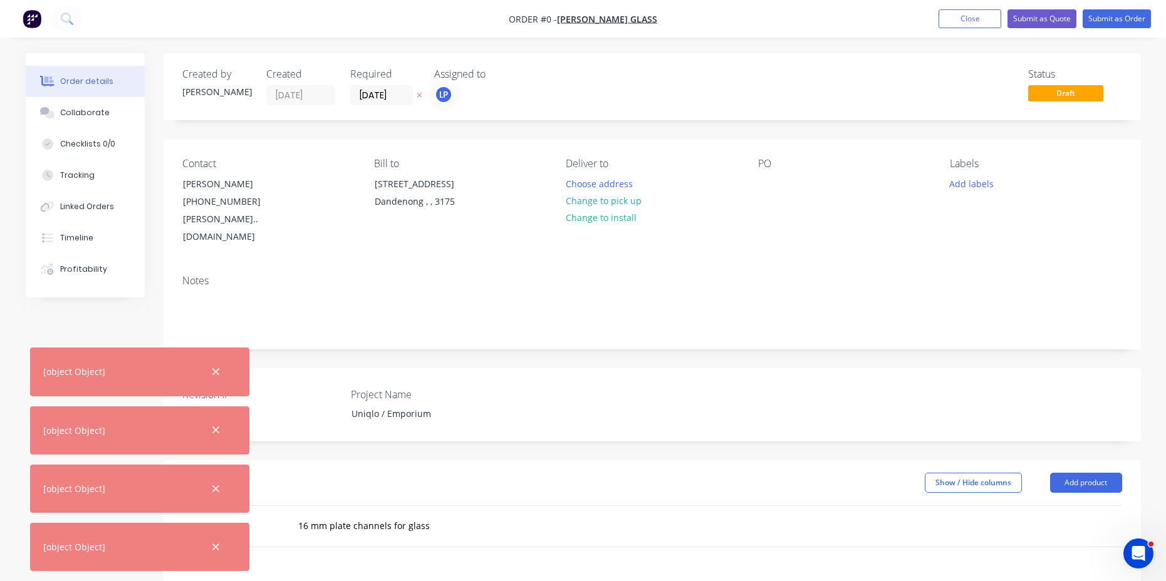
scroll to position [209, 0]
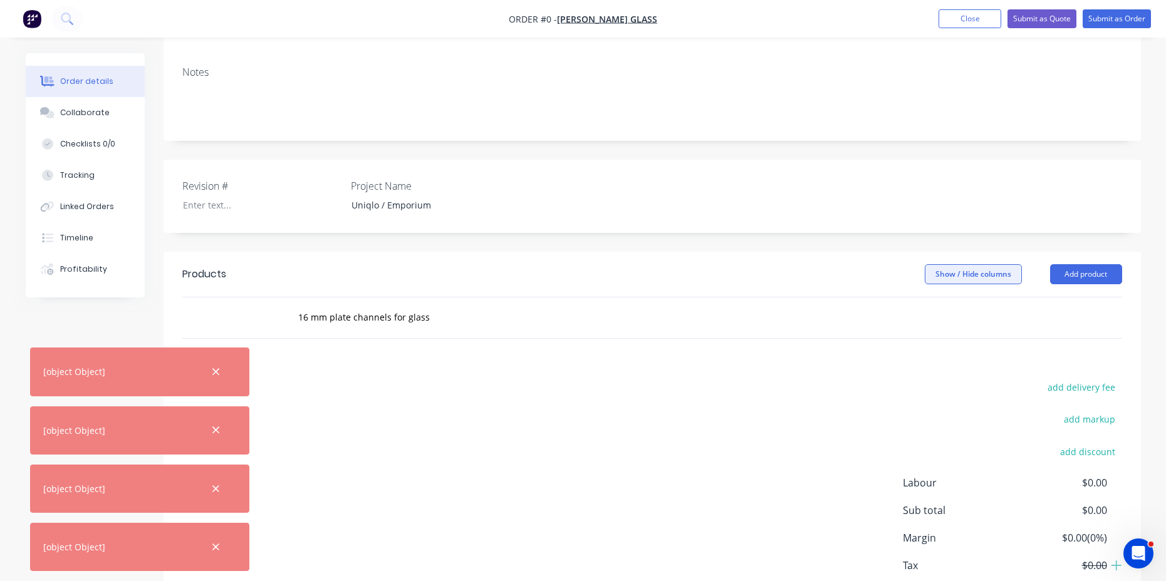
click at [986, 264] on button "Show / Hide columns" at bounding box center [972, 274] width 97 height 20
click at [820, 310] on div "16 mm plate channels for glass" at bounding box center [651, 317] width 939 height 41
click at [245, 297] on div at bounding box center [244, 317] width 75 height 41
